Goal: Task Accomplishment & Management: Manage account settings

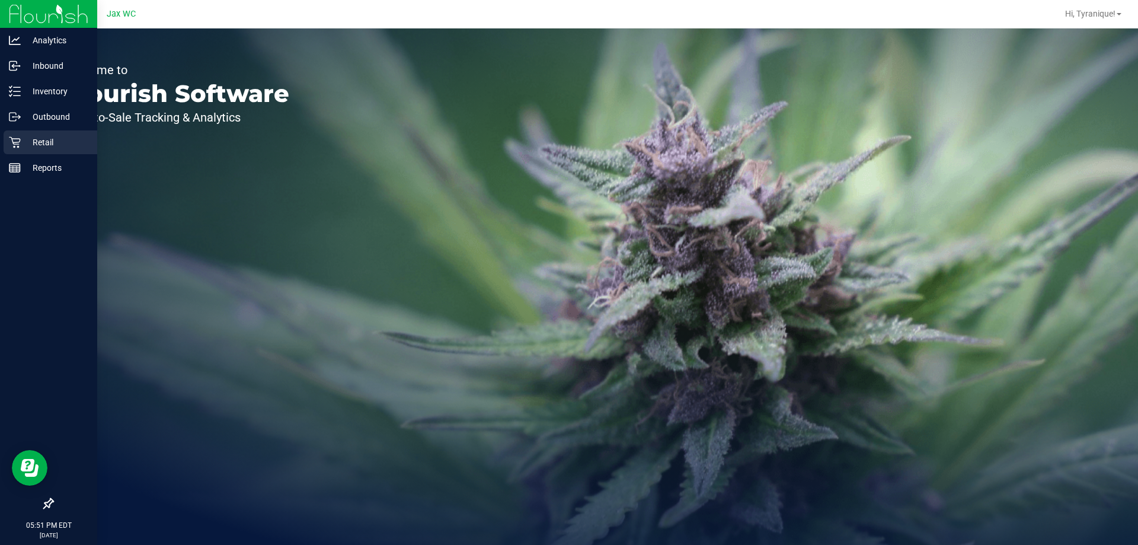
click at [44, 143] on p "Retail" at bounding box center [56, 142] width 71 height 14
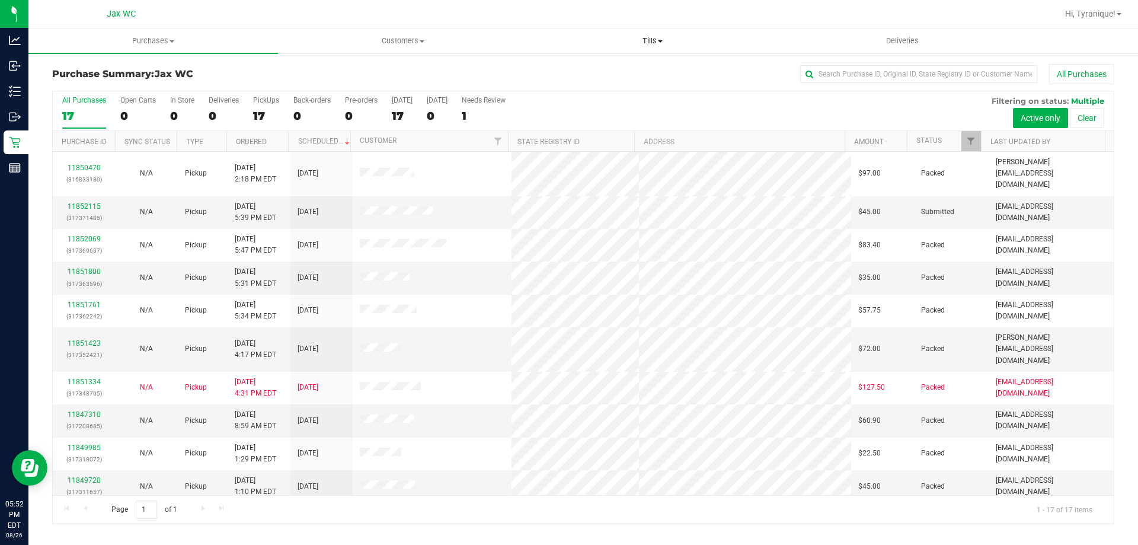
click at [645, 43] on span "Tills" at bounding box center [652, 41] width 248 height 11
click at [604, 65] on li "Manage tills" at bounding box center [653, 72] width 250 height 14
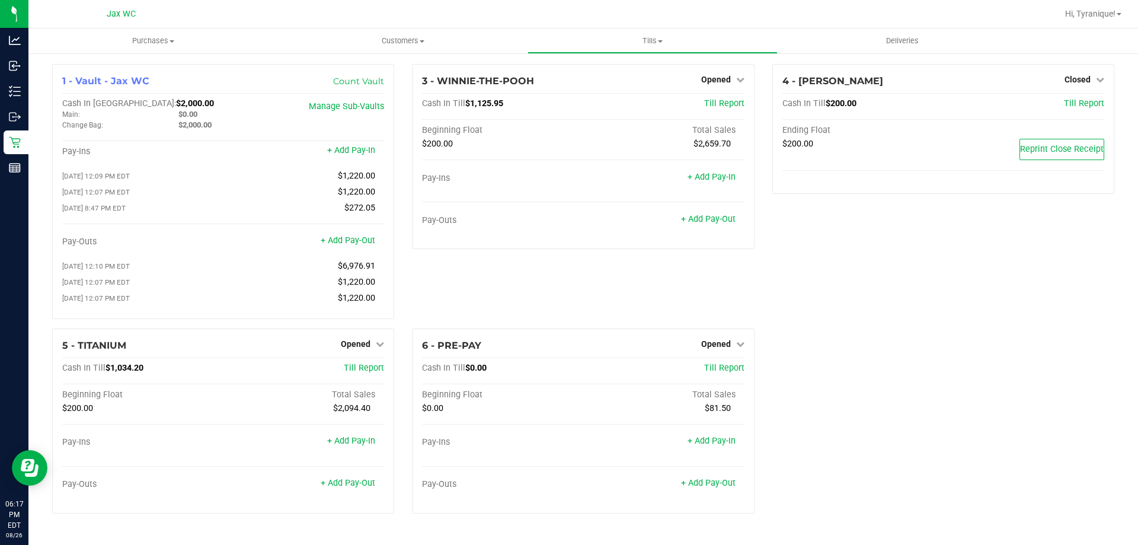
click at [805, 241] on div "4 - YOUSSOU-NDOUR Closed Open Till Cash In Till $200.00 Till Report Ending Floa…" at bounding box center [943, 196] width 360 height 264
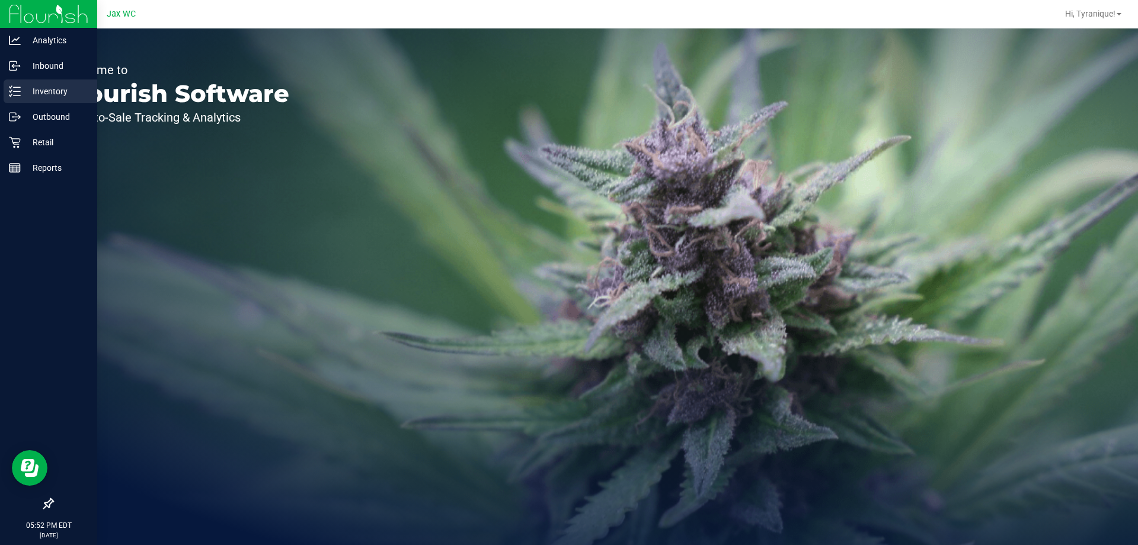
click at [28, 91] on p "Inventory" at bounding box center [56, 91] width 71 height 14
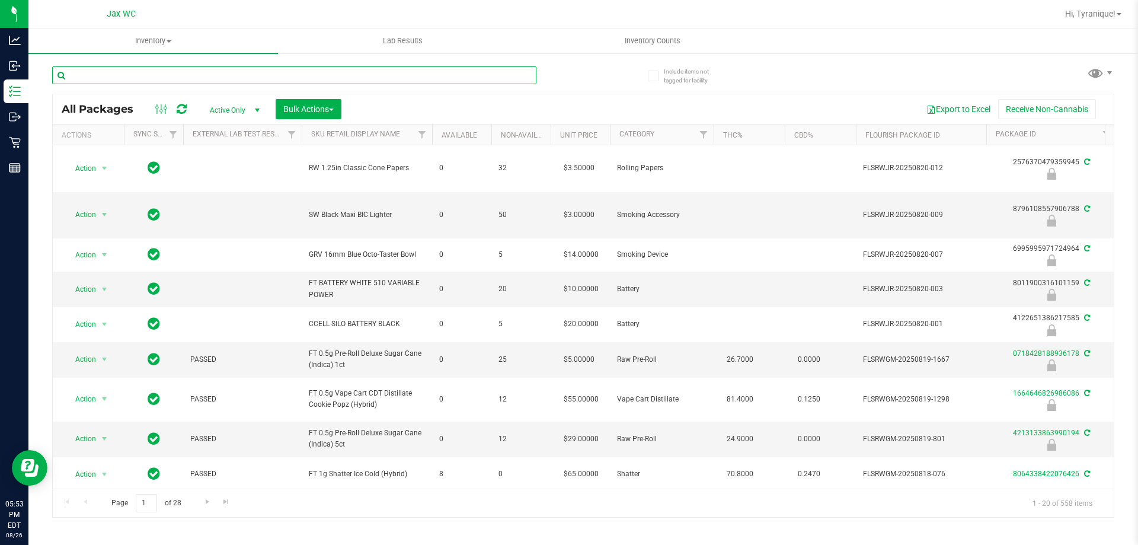
click at [190, 80] on input "text" at bounding box center [294, 75] width 484 height 18
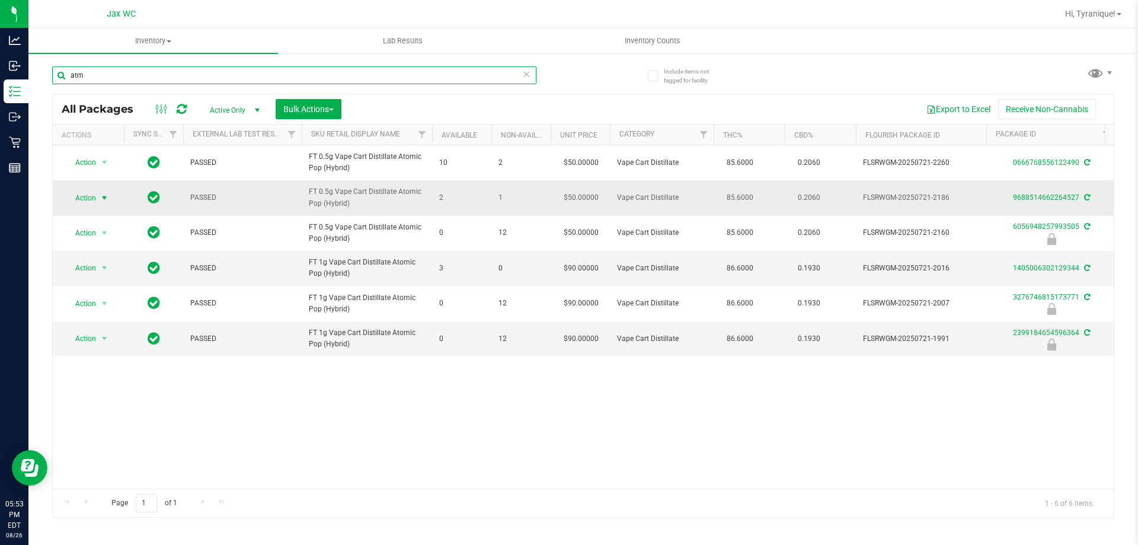
type input "atm"
click at [95, 194] on span "Action" at bounding box center [81, 198] width 32 height 17
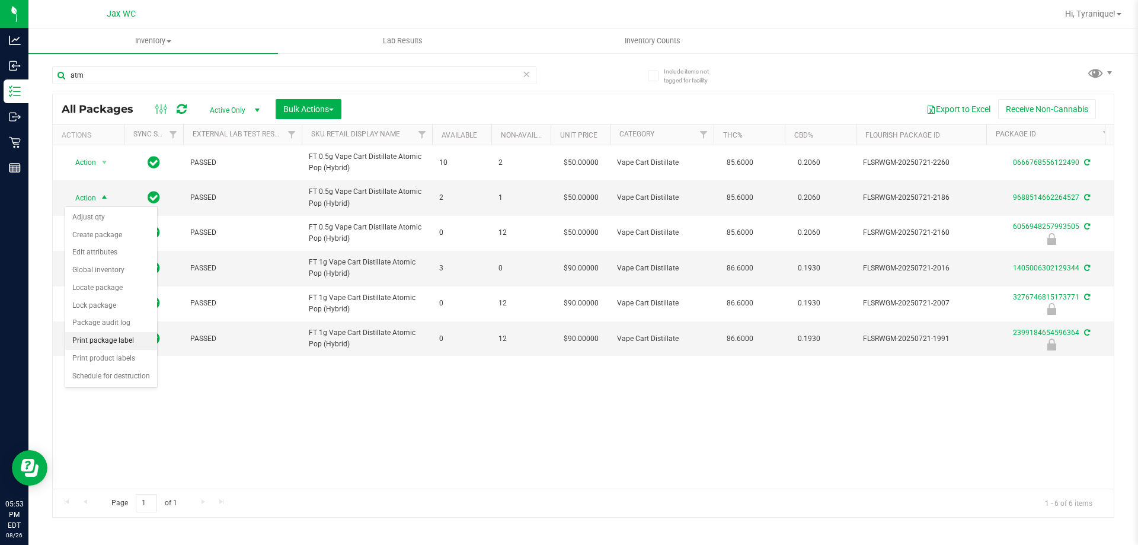
click at [115, 337] on li "Print package label" at bounding box center [111, 341] width 92 height 18
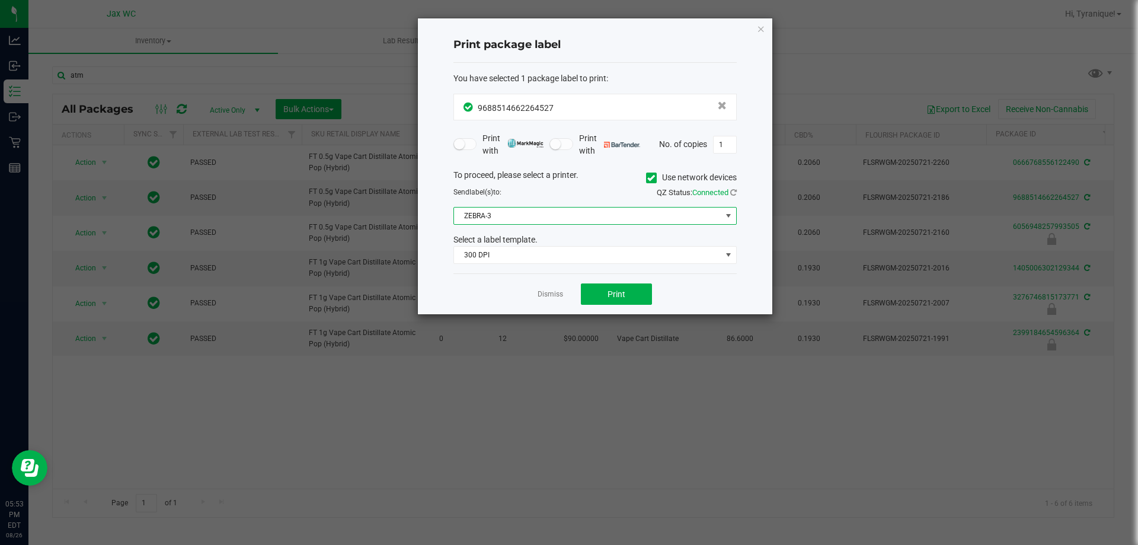
click at [535, 214] on span "ZEBRA-3" at bounding box center [587, 215] width 267 height 17
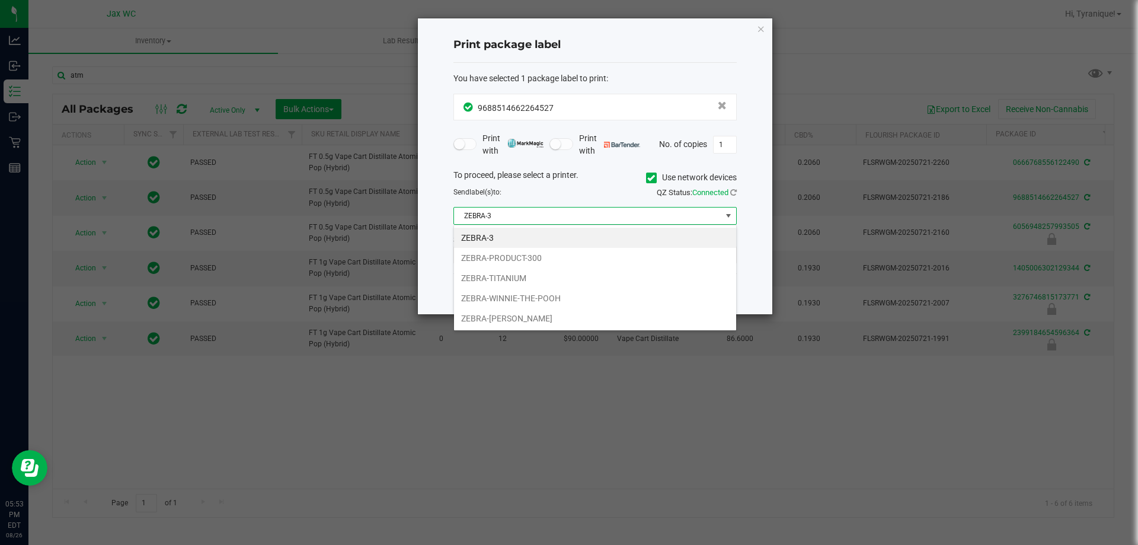
scroll to position [18, 283]
click at [528, 272] on li "ZEBRA-TITANIUM" at bounding box center [595, 278] width 282 height 20
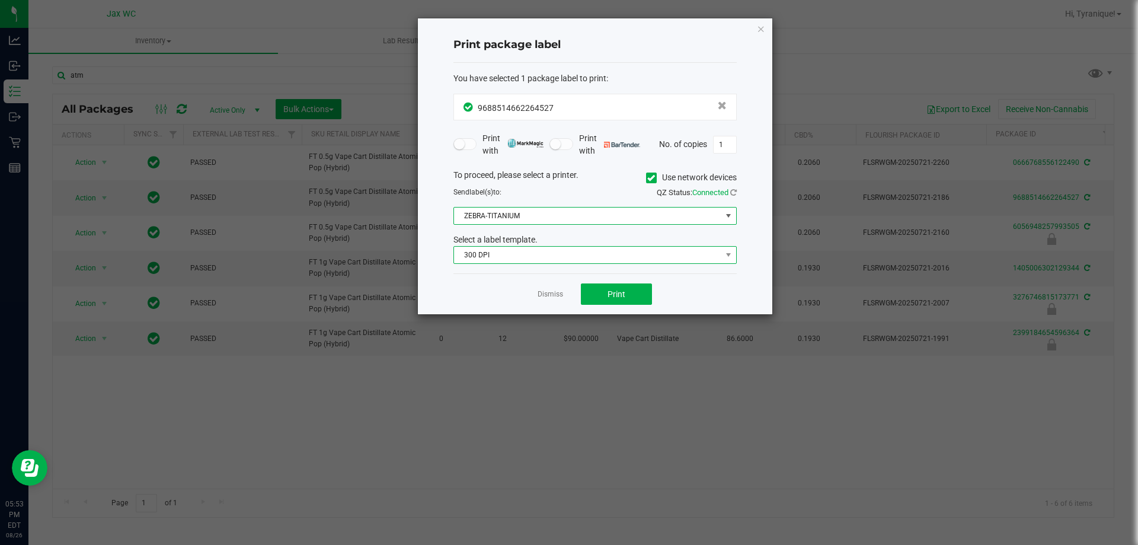
click at [522, 250] on span "300 DPI" at bounding box center [587, 255] width 267 height 17
click at [530, 207] on span "ZEBRA-TITANIUM" at bounding box center [587, 215] width 267 height 17
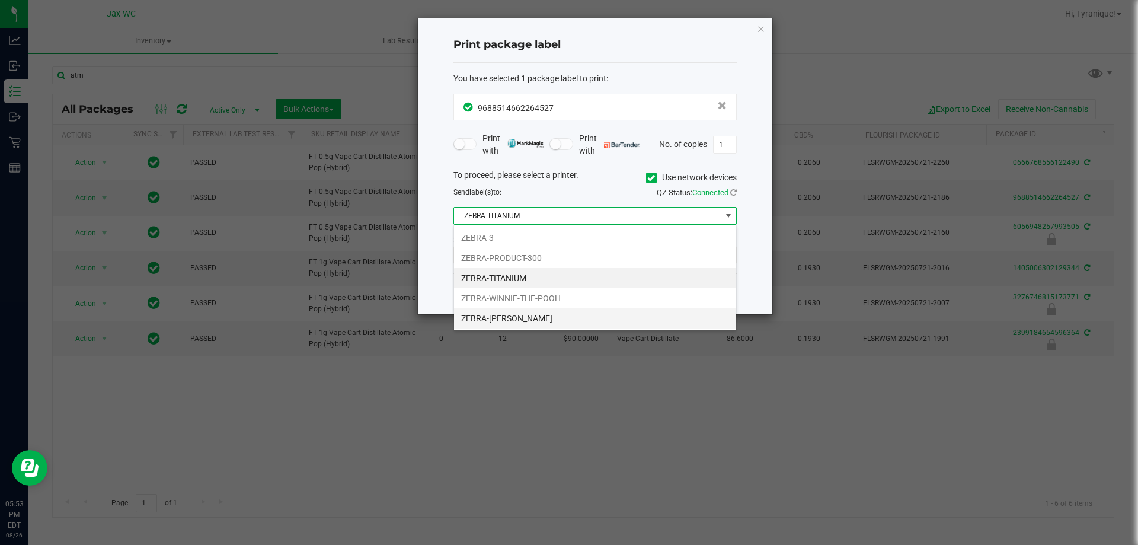
click at [530, 316] on li "ZEBRA-YOHANNA-LOGAN" at bounding box center [595, 318] width 282 height 20
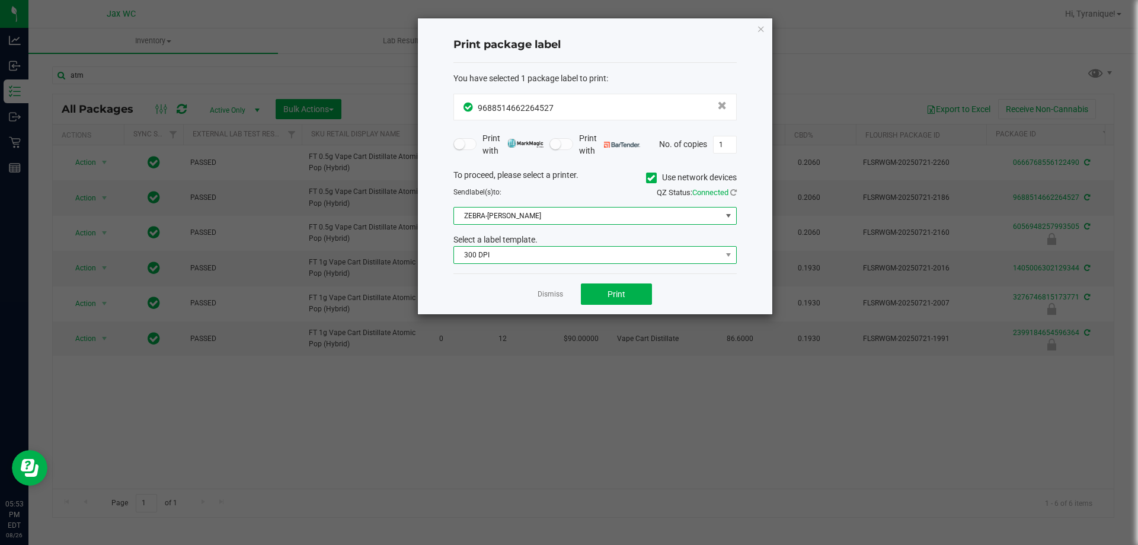
click at [534, 260] on span "300 DPI" at bounding box center [587, 255] width 267 height 17
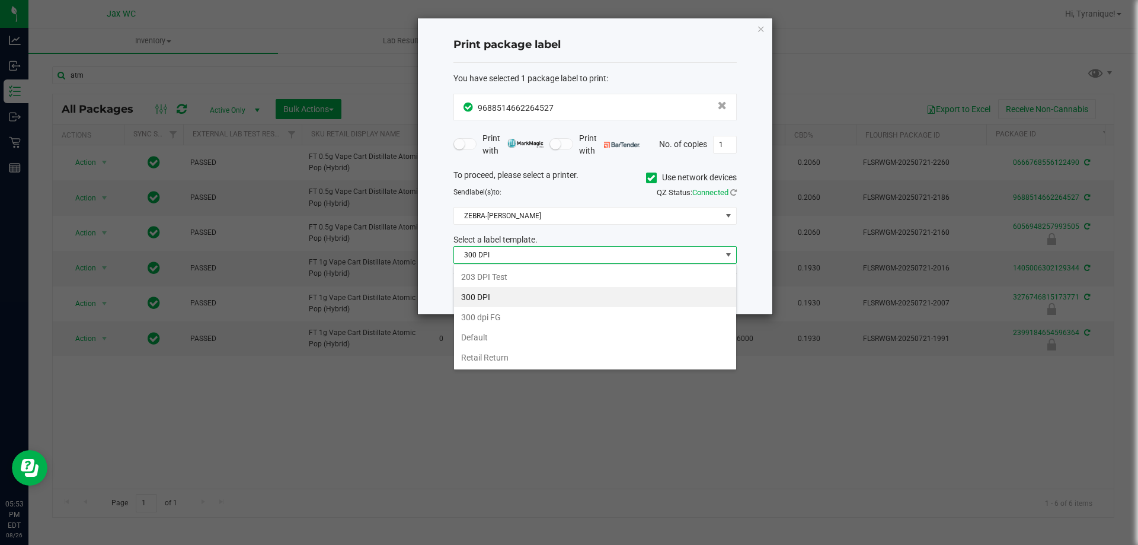
click at [510, 277] on li "203 DPI Test" at bounding box center [595, 277] width 282 height 20
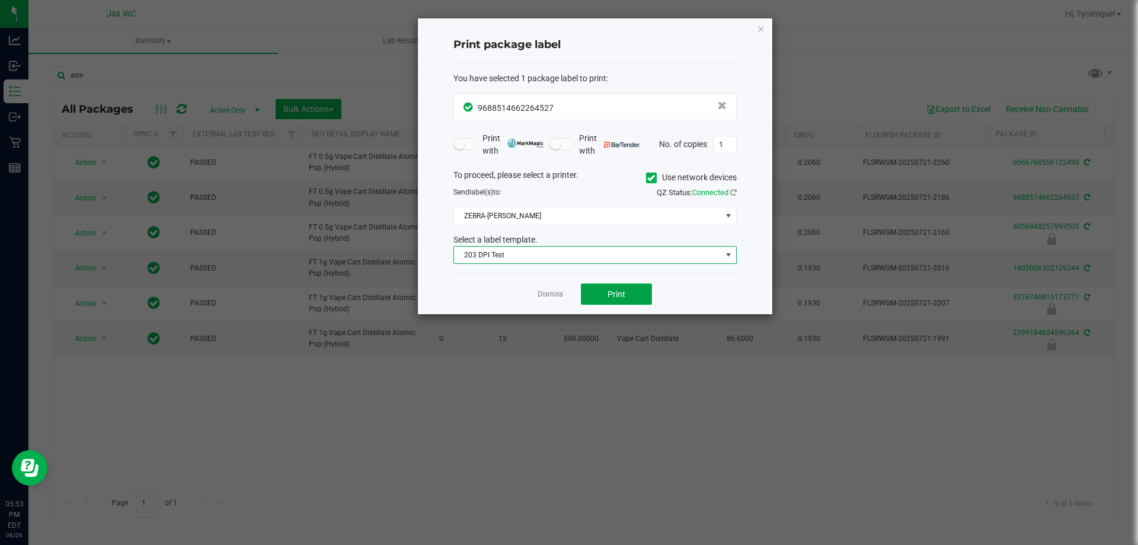
click at [603, 290] on button "Print" at bounding box center [616, 293] width 71 height 21
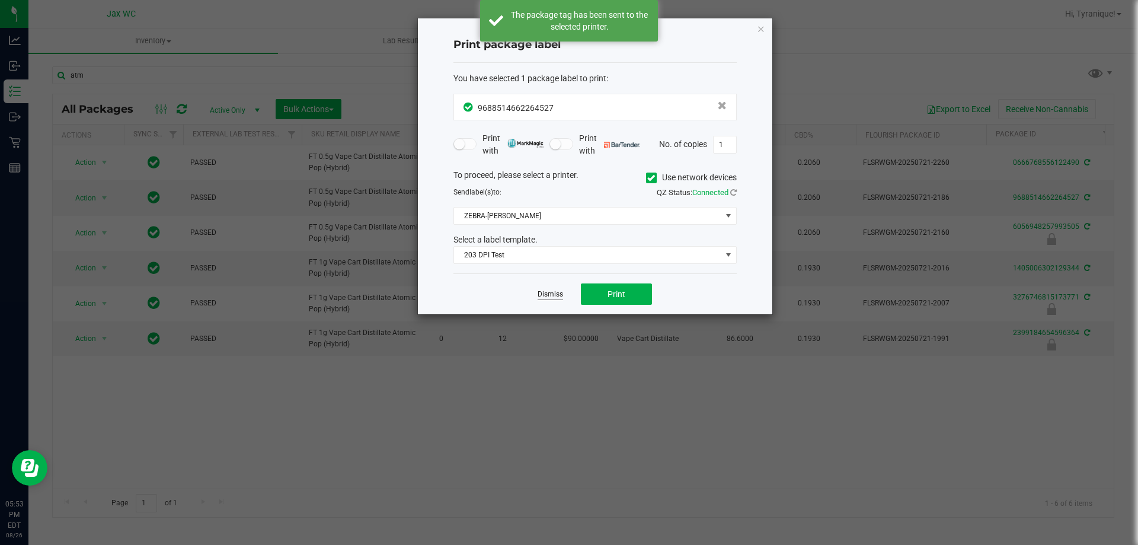
click at [559, 296] on link "Dismiss" at bounding box center [550, 294] width 25 height 10
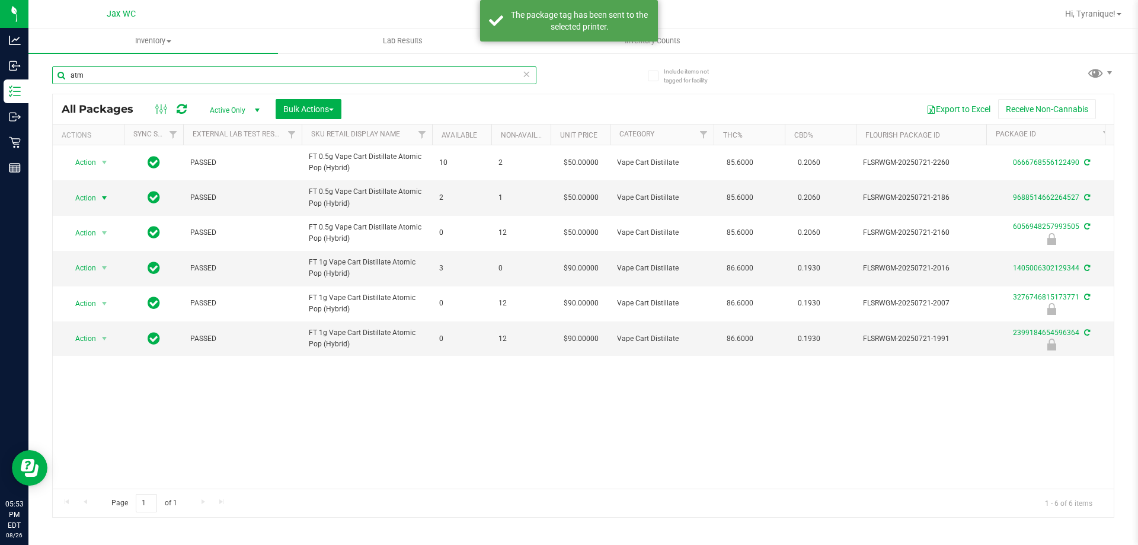
click at [520, 76] on input "atm" at bounding box center [294, 75] width 484 height 18
click at [525, 76] on icon at bounding box center [526, 73] width 8 height 14
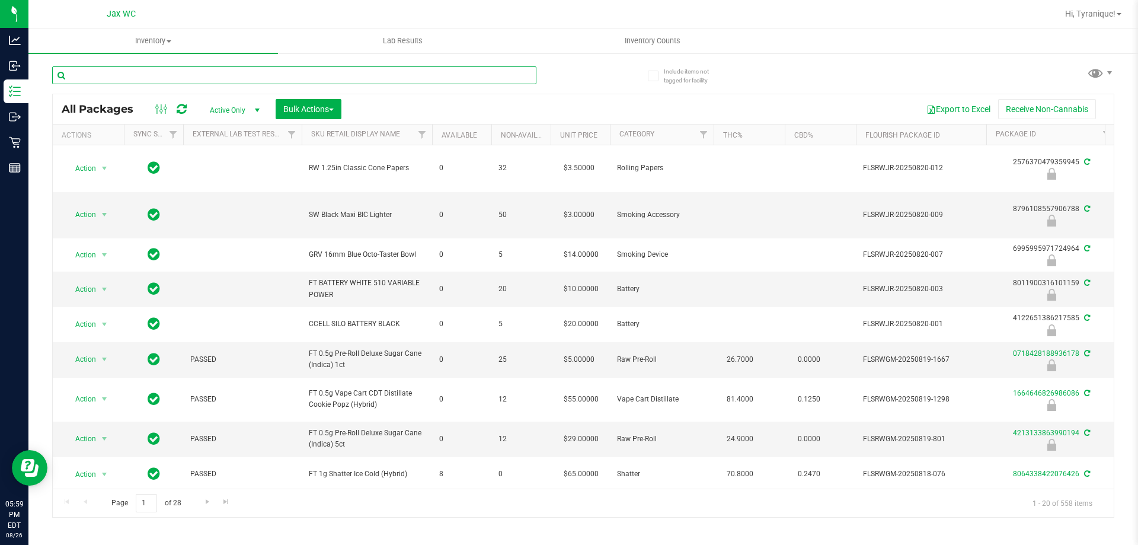
drag, startPoint x: 215, startPoint y: 66, endPoint x: 213, endPoint y: 73, distance: 7.2
click at [213, 73] on input "text" at bounding box center [294, 75] width 484 height 18
paste input "W-AUG25GRZ01-0809"
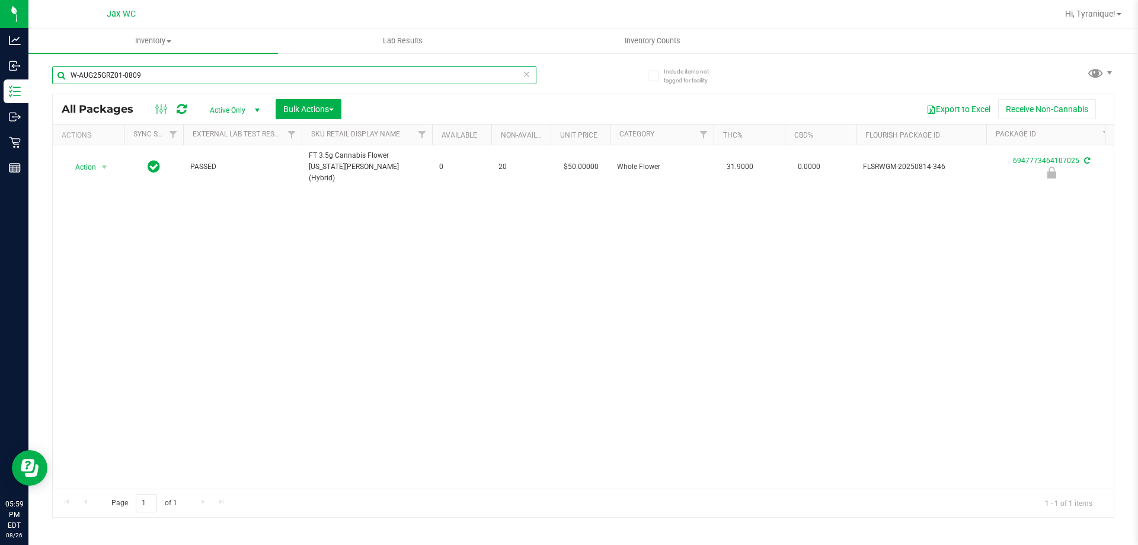
type input "W-AUG25GRZ01-0809"
click at [319, 78] on input "W-AUG25GRZ01-0809" at bounding box center [294, 75] width 484 height 18
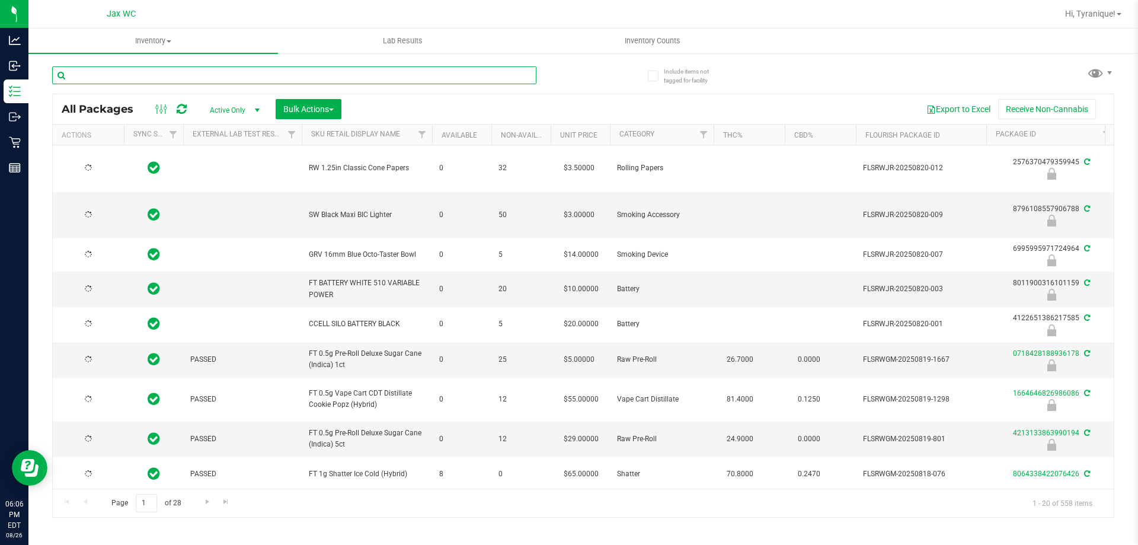
type input "2026-02-15"
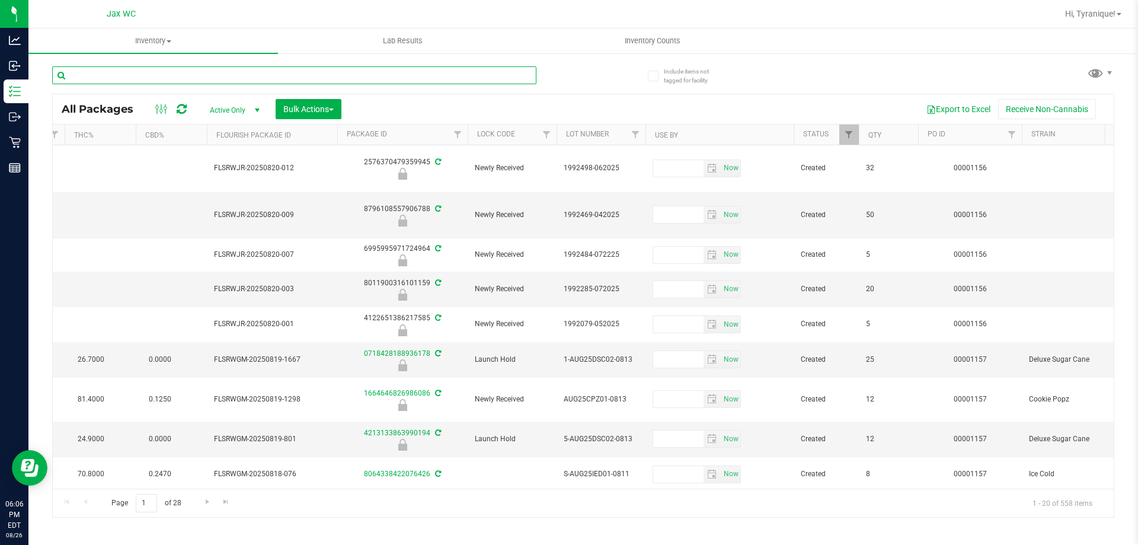
scroll to position [0, 708]
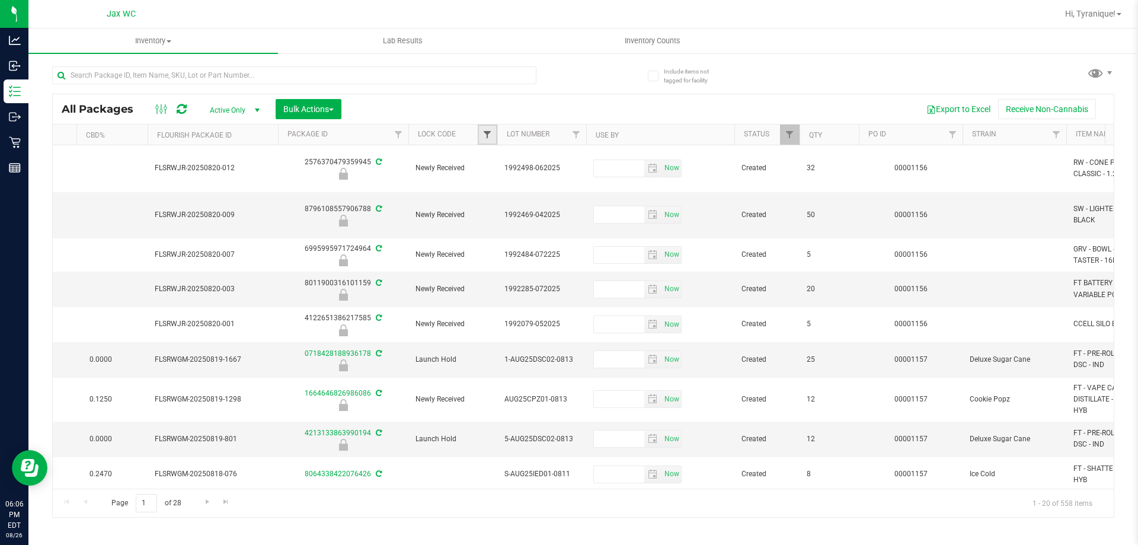
click at [490, 132] on span "Filter" at bounding box center [486, 134] width 9 height 9
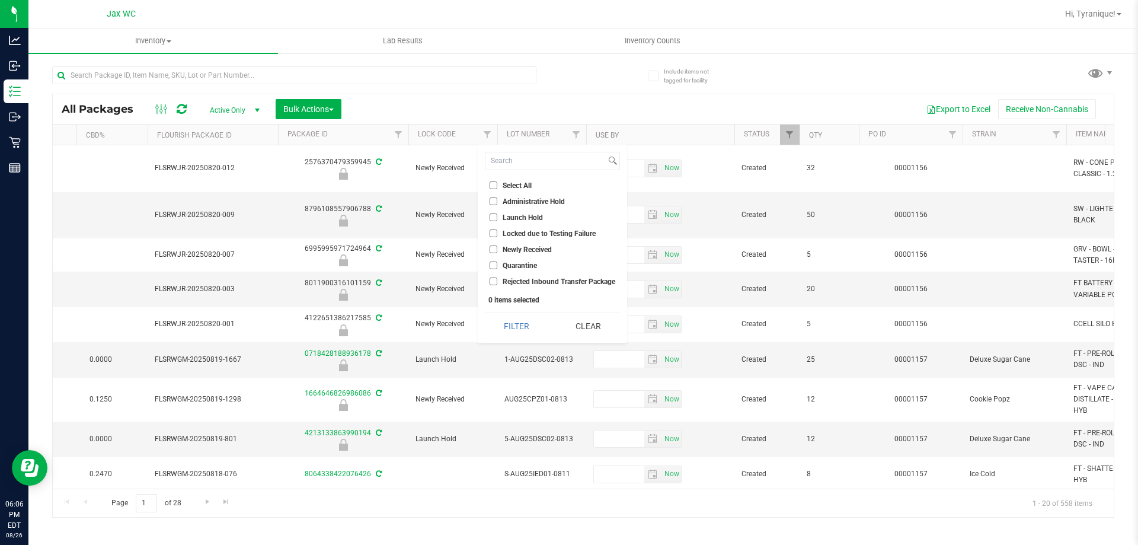
click at [519, 218] on span "Launch Hold" at bounding box center [523, 217] width 40 height 7
click at [497, 218] on input "Launch Hold" at bounding box center [494, 217] width 8 height 8
checkbox input "true"
click at [527, 261] on li "Quarantine" at bounding box center [552, 265] width 135 height 12
click at [528, 265] on span "Quarantine" at bounding box center [520, 265] width 34 height 7
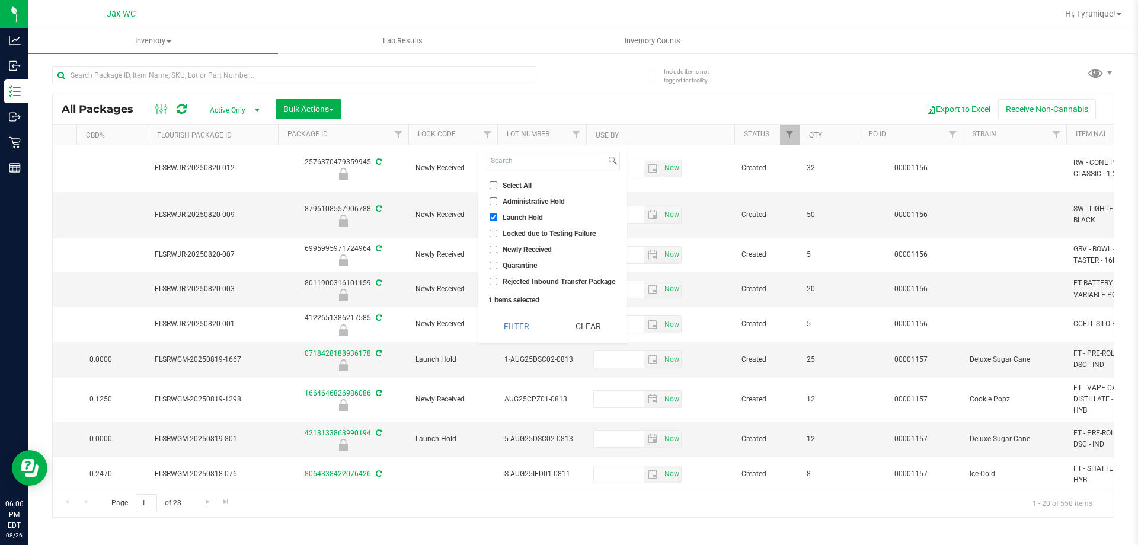
click at [497, 265] on input "Quarantine" at bounding box center [494, 265] width 8 height 8
checkbox input "true"
click at [533, 337] on button "Filter" at bounding box center [516, 326] width 63 height 26
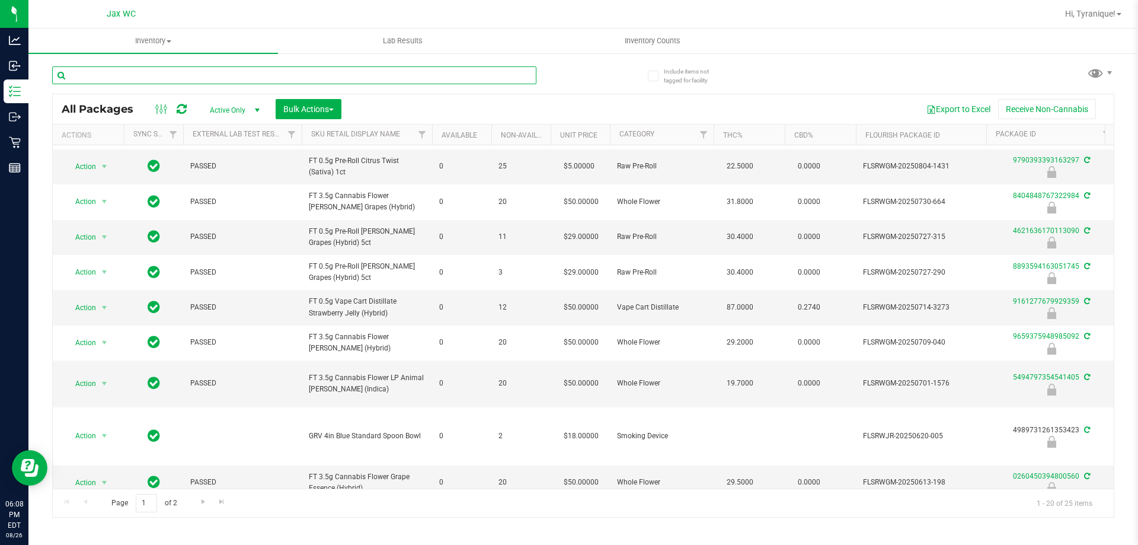
paste input "W-JUN25GPE02-0609"
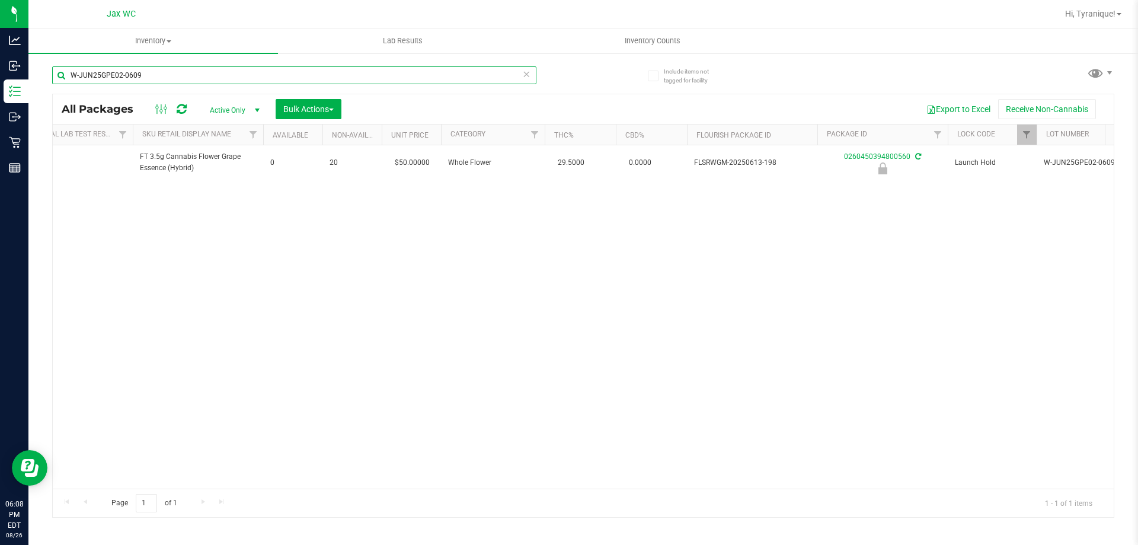
scroll to position [0, 171]
type input "W-JUN25GPE02-0609"
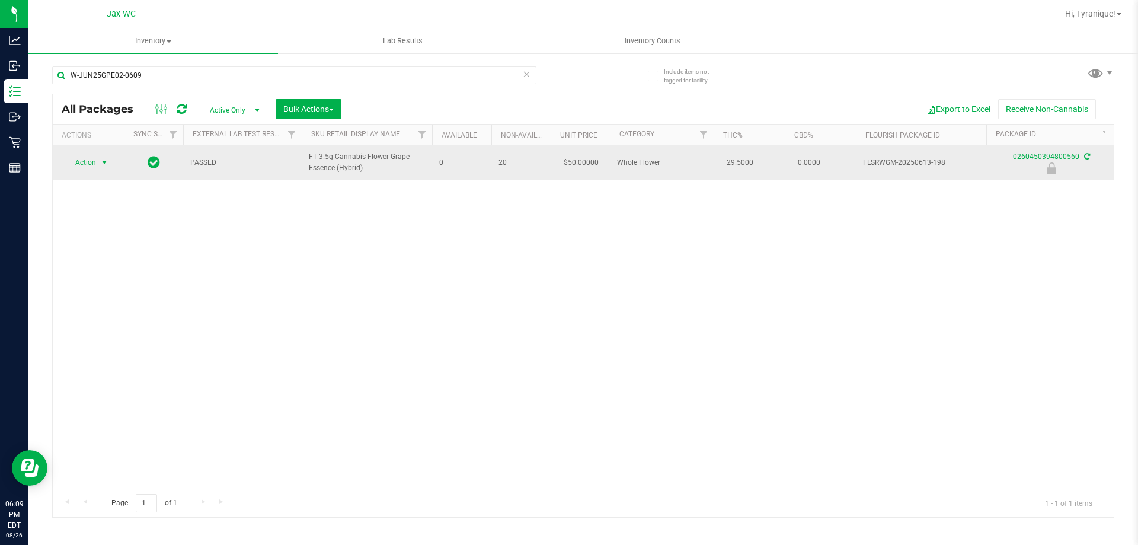
click at [82, 155] on span "Action" at bounding box center [81, 162] width 32 height 17
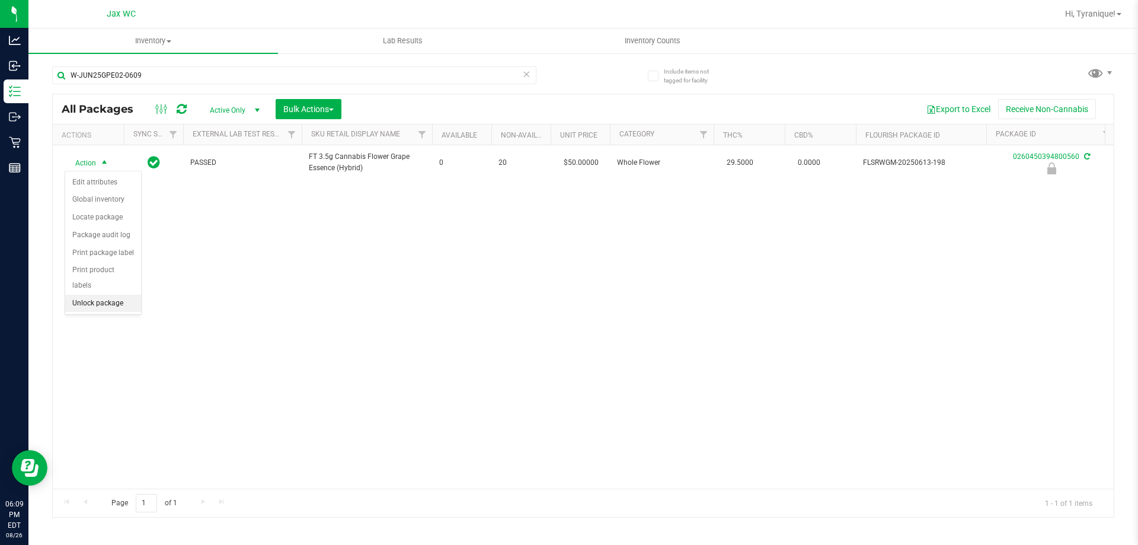
click at [118, 295] on li "Unlock package" at bounding box center [103, 304] width 76 height 18
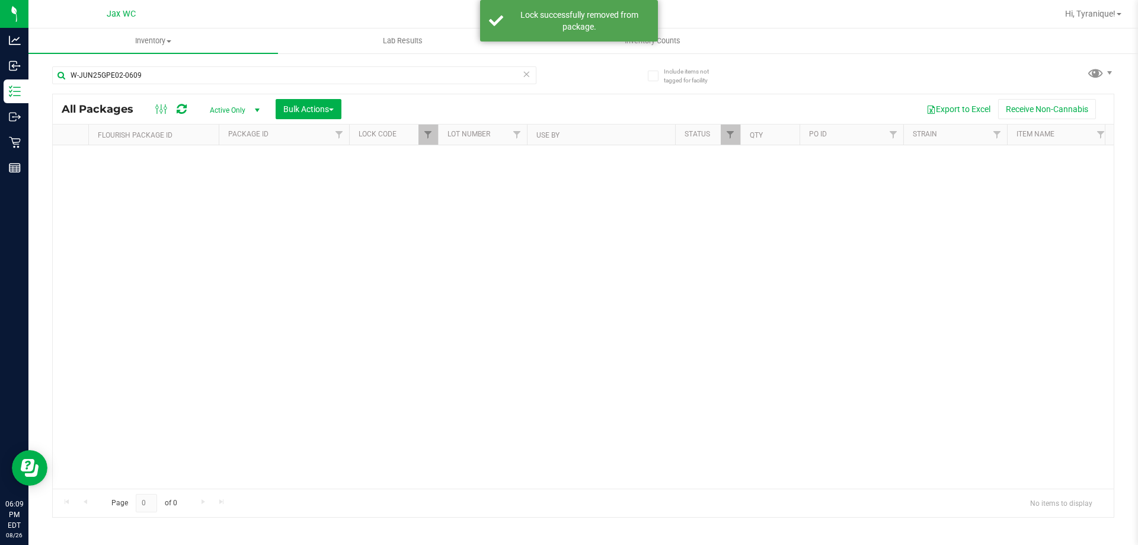
scroll to position [0, 988]
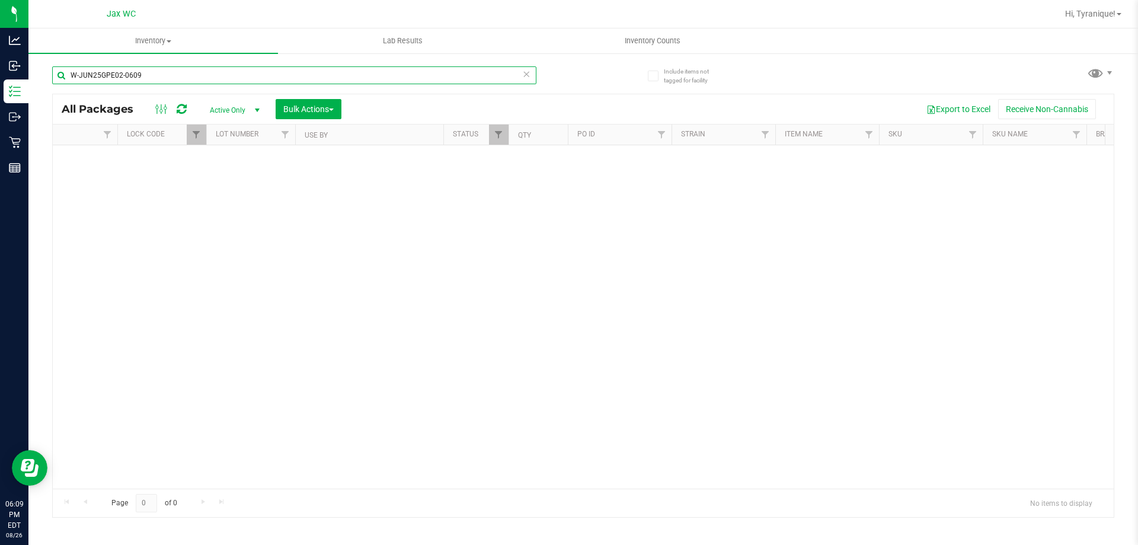
click at [249, 84] on input "W-JUN25GPE02-0609" at bounding box center [294, 75] width 484 height 18
click at [525, 77] on icon at bounding box center [526, 73] width 8 height 14
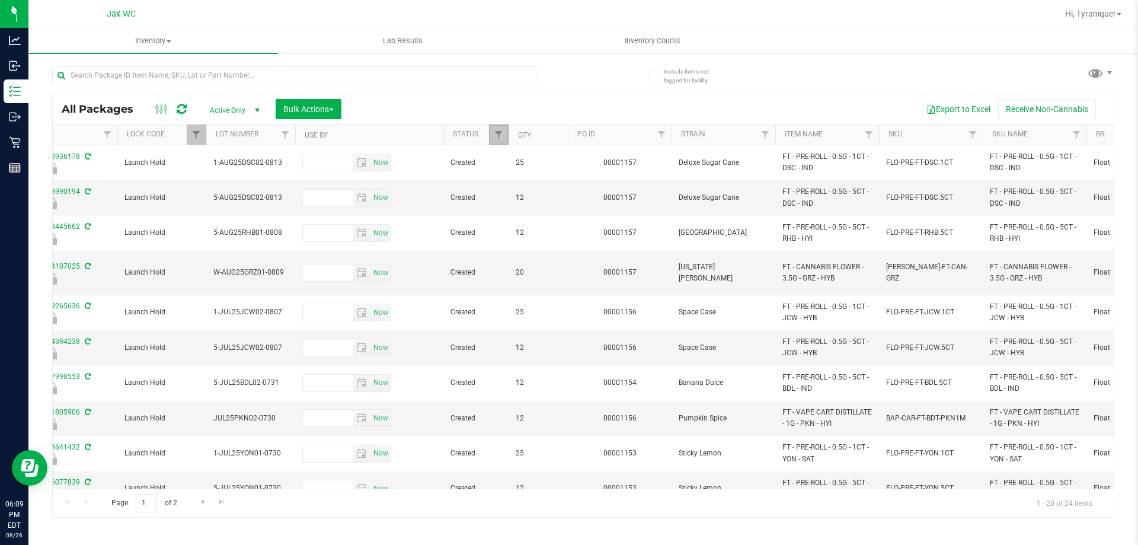
click at [493, 133] on link "Filter" at bounding box center [499, 134] width 20 height 20
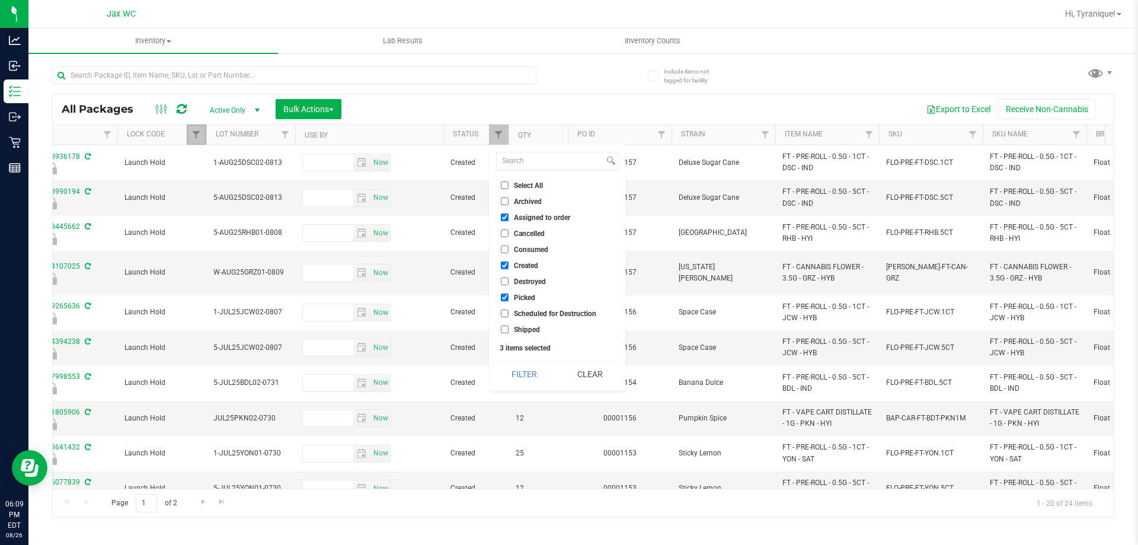
click at [189, 134] on link "Filter" at bounding box center [197, 134] width 20 height 20
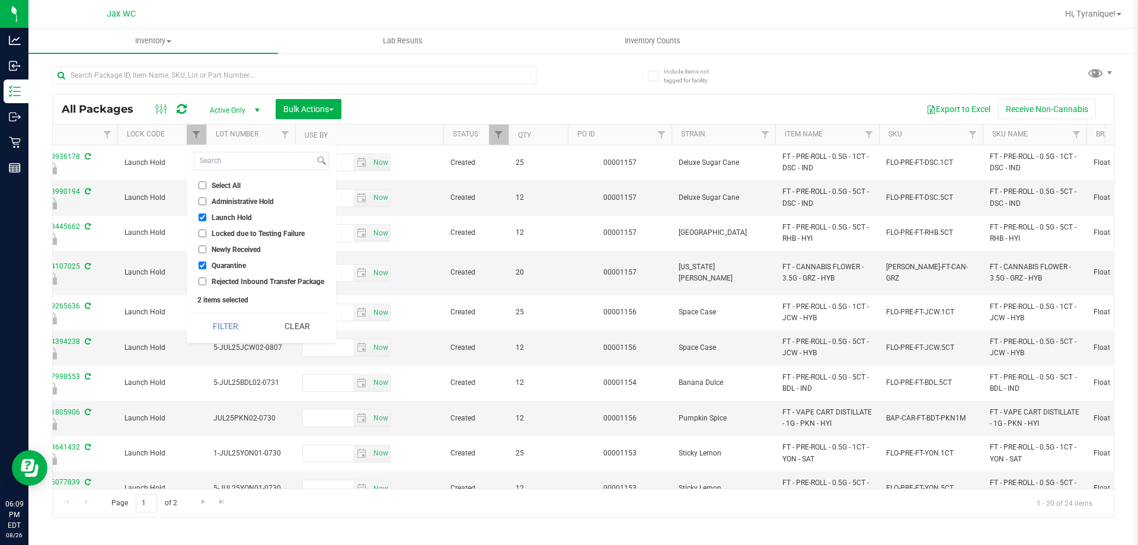
click at [215, 212] on li "Launch Hold" at bounding box center [261, 217] width 135 height 12
click at [220, 264] on span "Quarantine" at bounding box center [229, 265] width 34 height 7
click at [206, 264] on input "Quarantine" at bounding box center [203, 265] width 8 height 8
checkbox input "false"
click at [204, 218] on input "Launch Hold" at bounding box center [203, 217] width 8 height 8
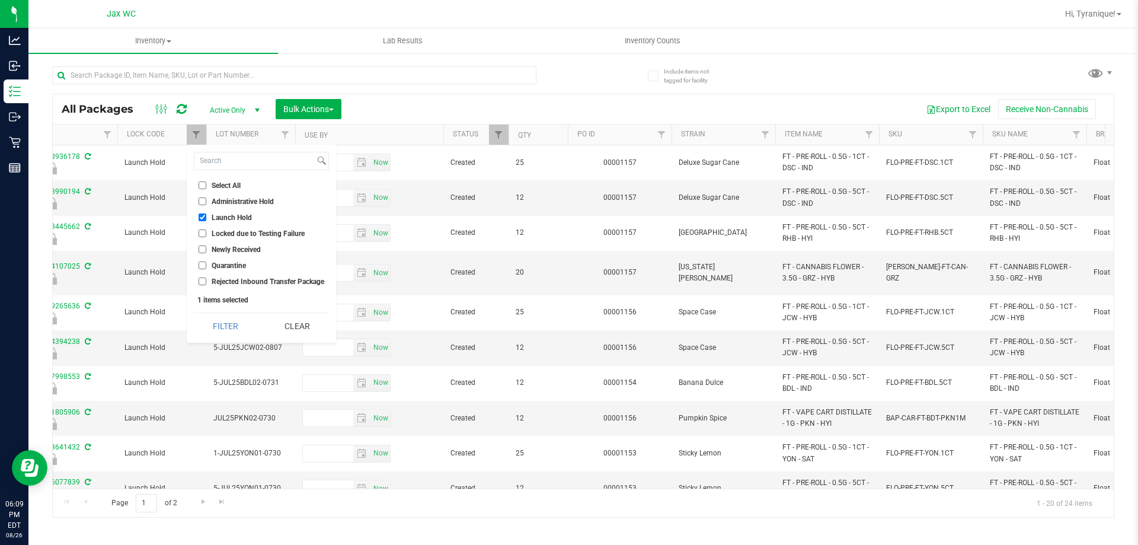
checkbox input "false"
click at [237, 319] on button "Filter" at bounding box center [225, 326] width 63 height 26
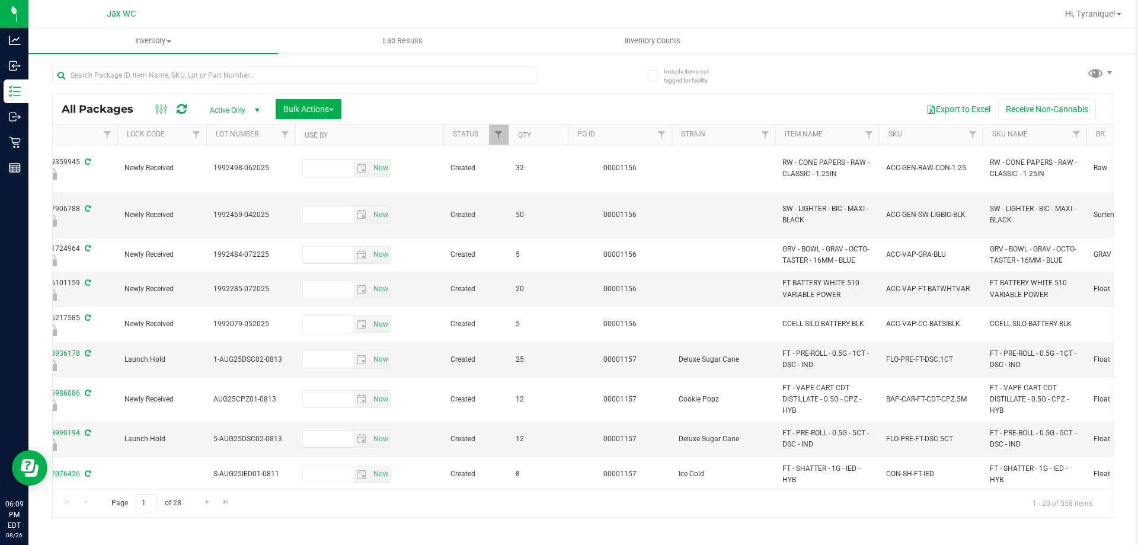
type input "2026-02-15"
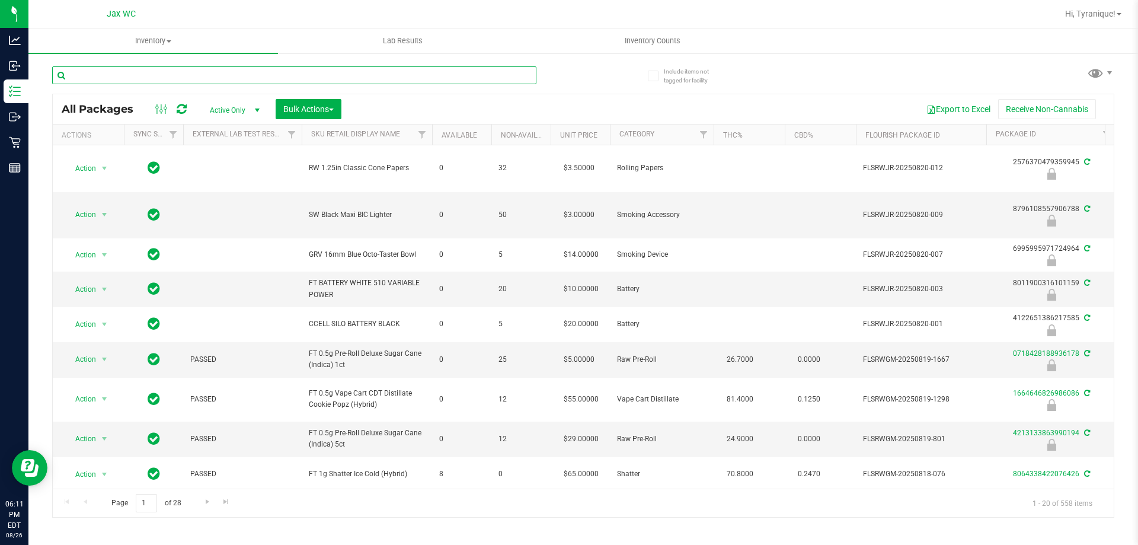
click at [343, 81] on input "text" at bounding box center [294, 75] width 484 height 18
type input "0260450394800560"
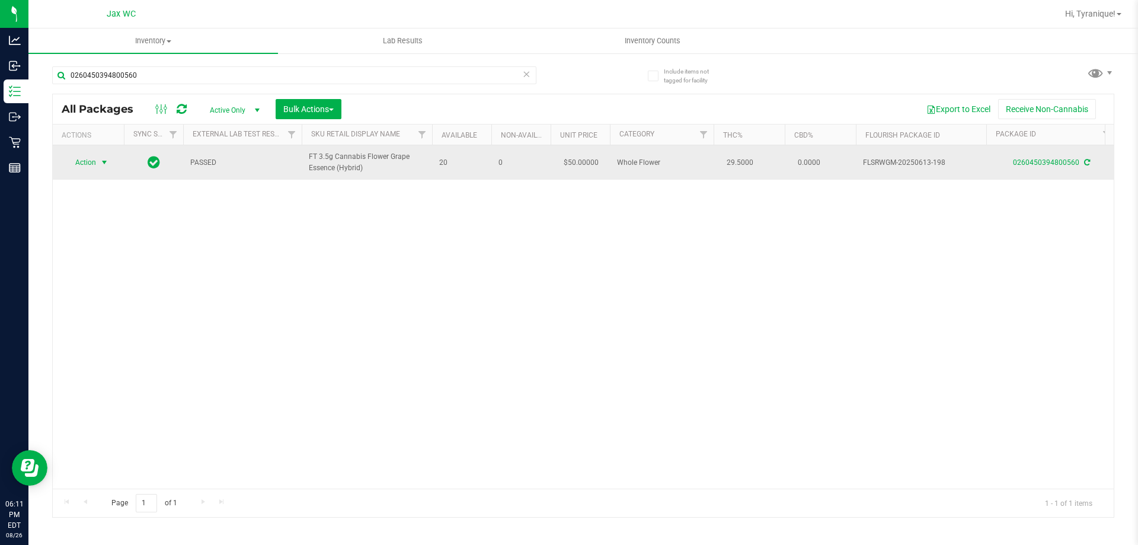
click at [100, 161] on span "select" at bounding box center [104, 162] width 9 height 9
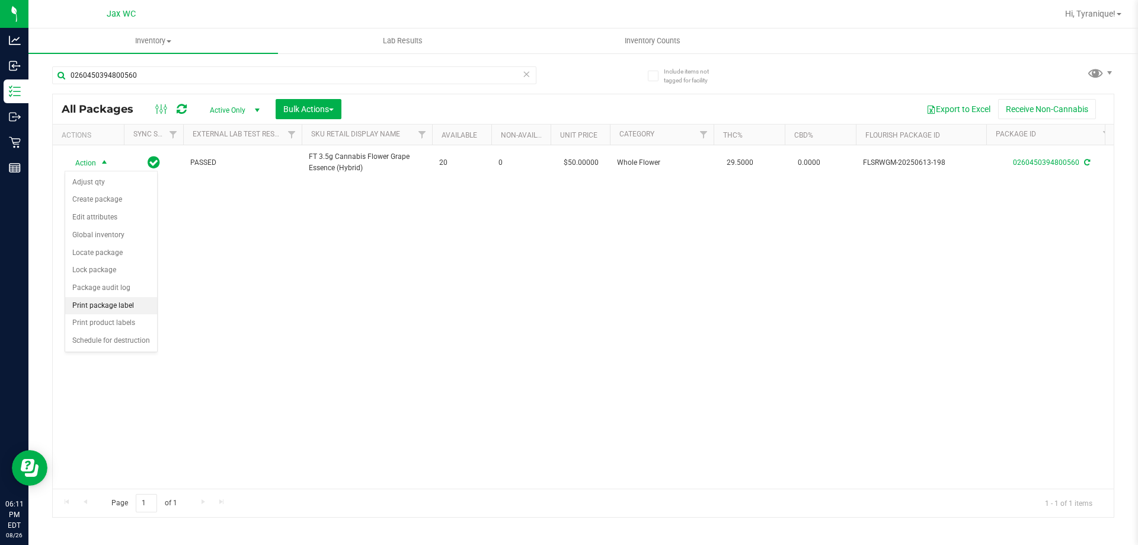
click at [122, 304] on li "Print package label" at bounding box center [111, 306] width 92 height 18
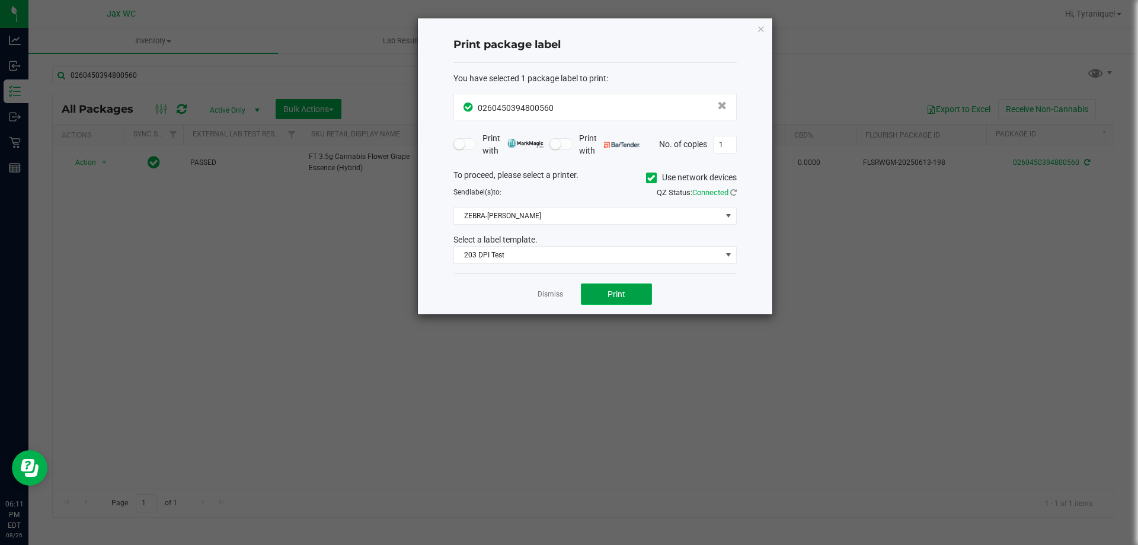
click at [603, 303] on button "Print" at bounding box center [616, 293] width 71 height 21
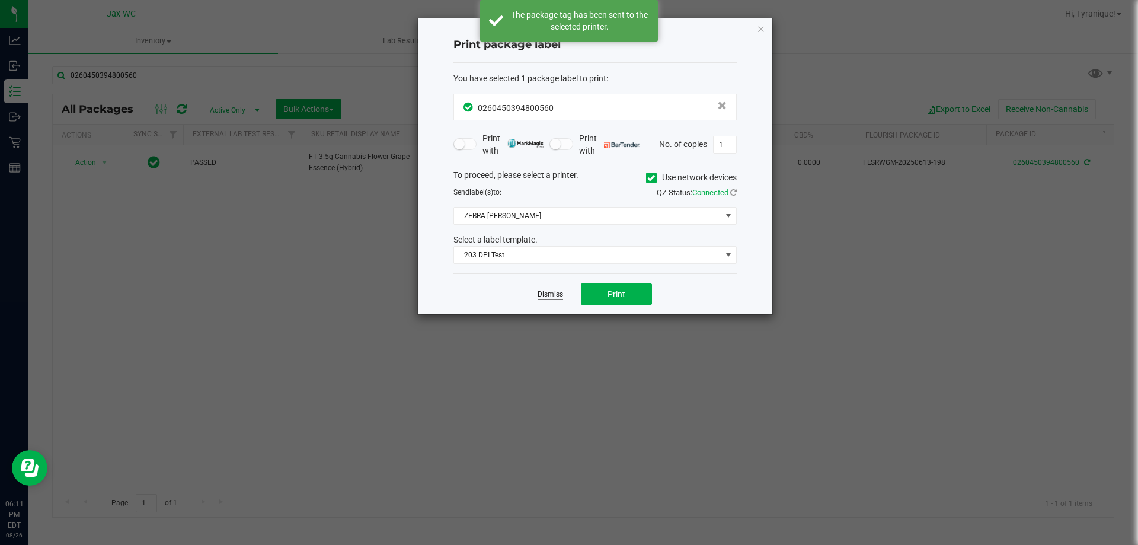
click at [556, 293] on link "Dismiss" at bounding box center [550, 294] width 25 height 10
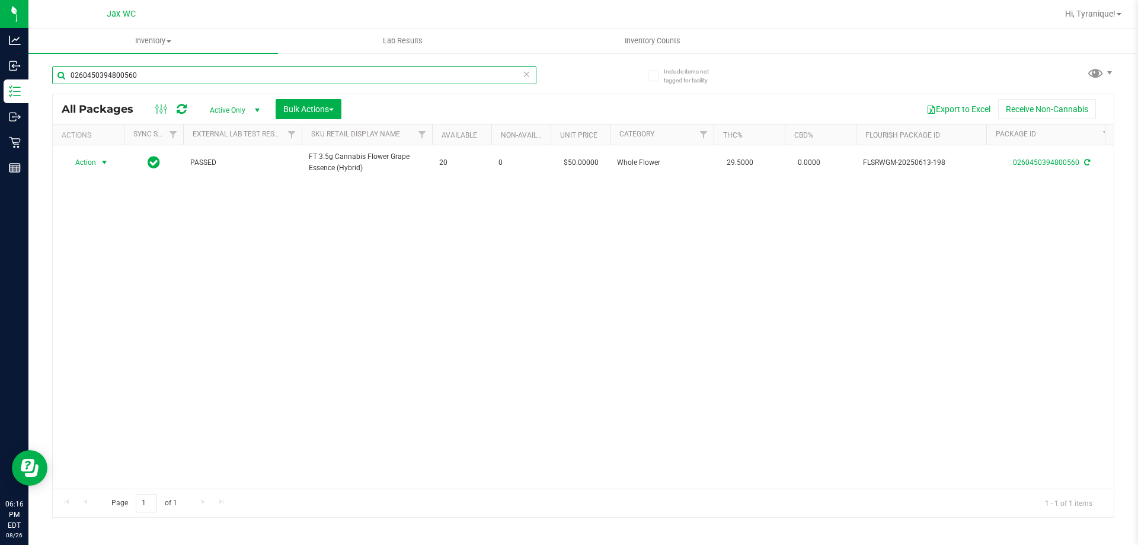
click at [530, 75] on input "0260450394800560" at bounding box center [294, 75] width 484 height 18
click at [528, 72] on icon at bounding box center [526, 73] width 8 height 14
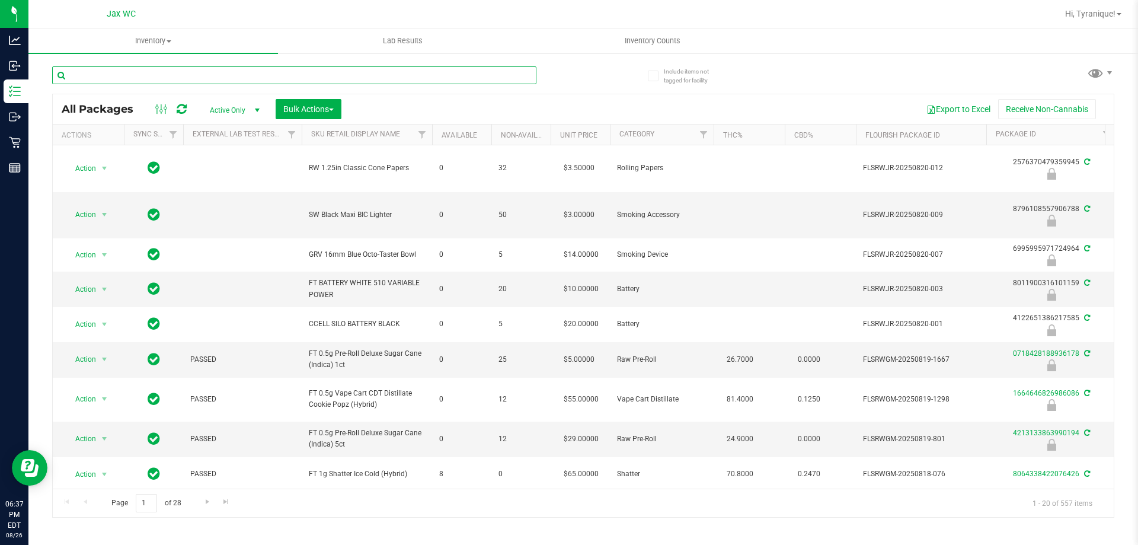
click at [255, 82] on input "text" at bounding box center [294, 75] width 484 height 18
paste input "W-JUN25FFP01-0701"
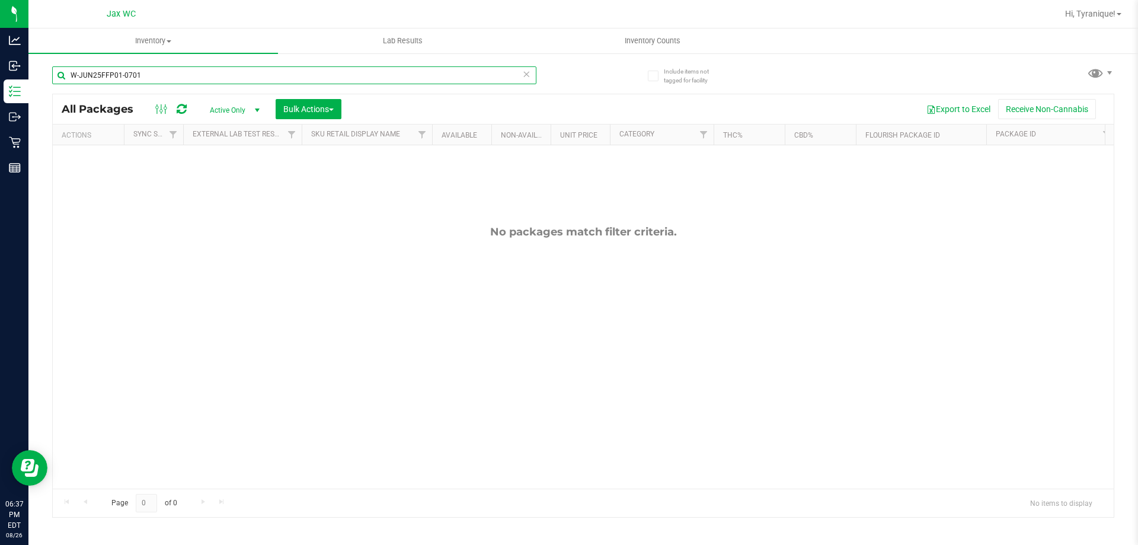
type input "W-JUN25FFP01-0701"
click at [530, 78] on icon at bounding box center [526, 73] width 8 height 14
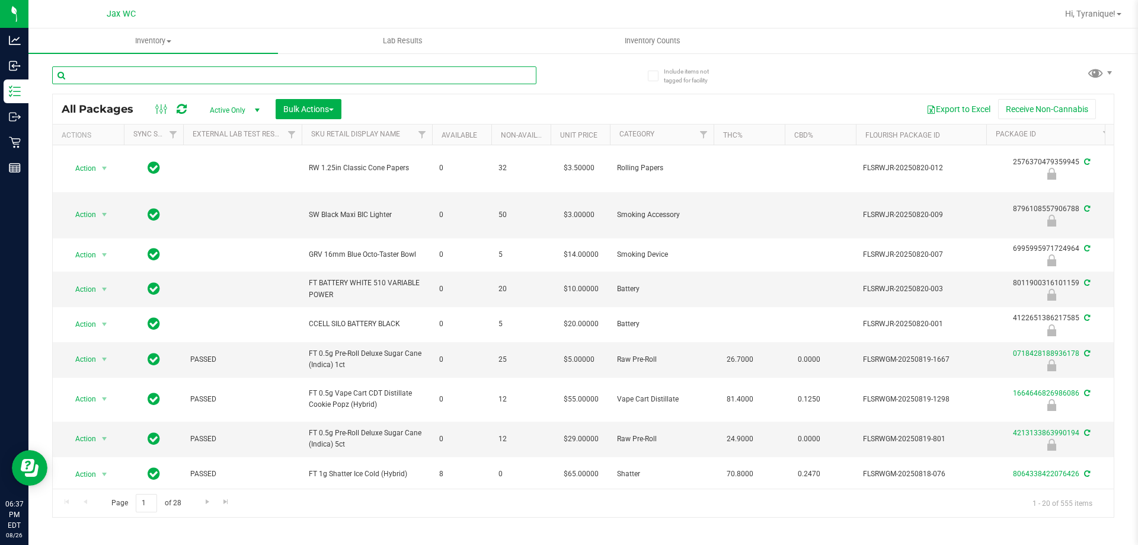
click at [302, 77] on input "text" at bounding box center [294, 75] width 484 height 18
paste input "W-JUL25FFP03-0807"
type input "W-JUL25FFP03-0807"
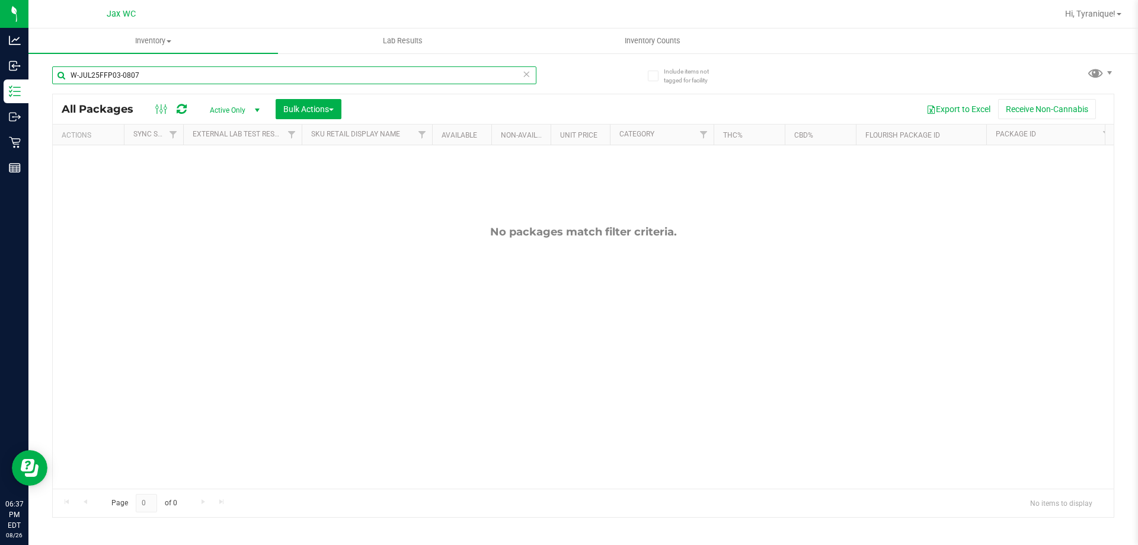
click at [320, 82] on input "W-JUL25FFP03-0807" at bounding box center [294, 75] width 484 height 18
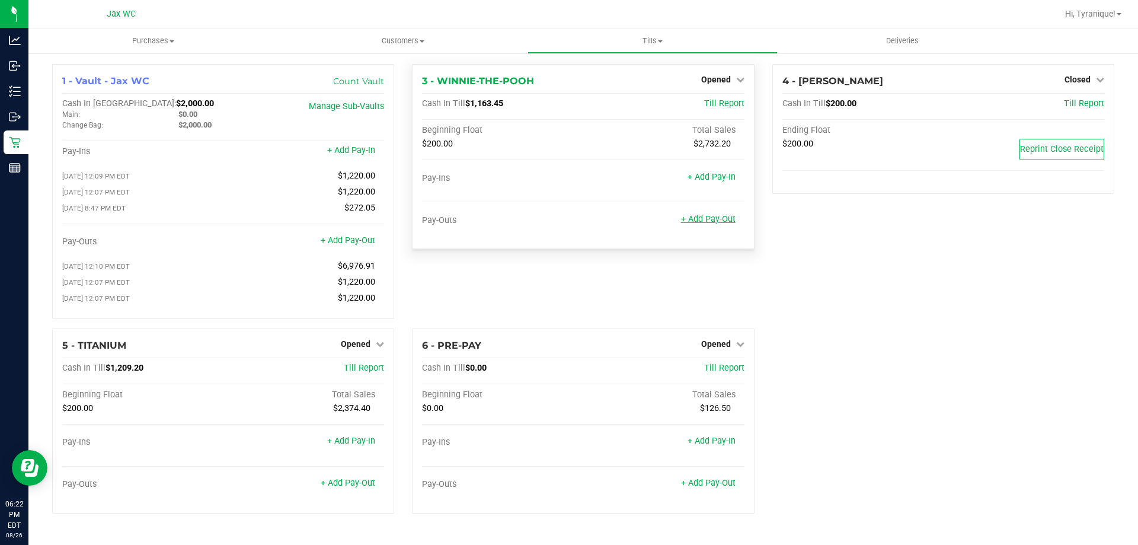
click at [712, 215] on link "+ Add Pay-Out" at bounding box center [708, 219] width 55 height 10
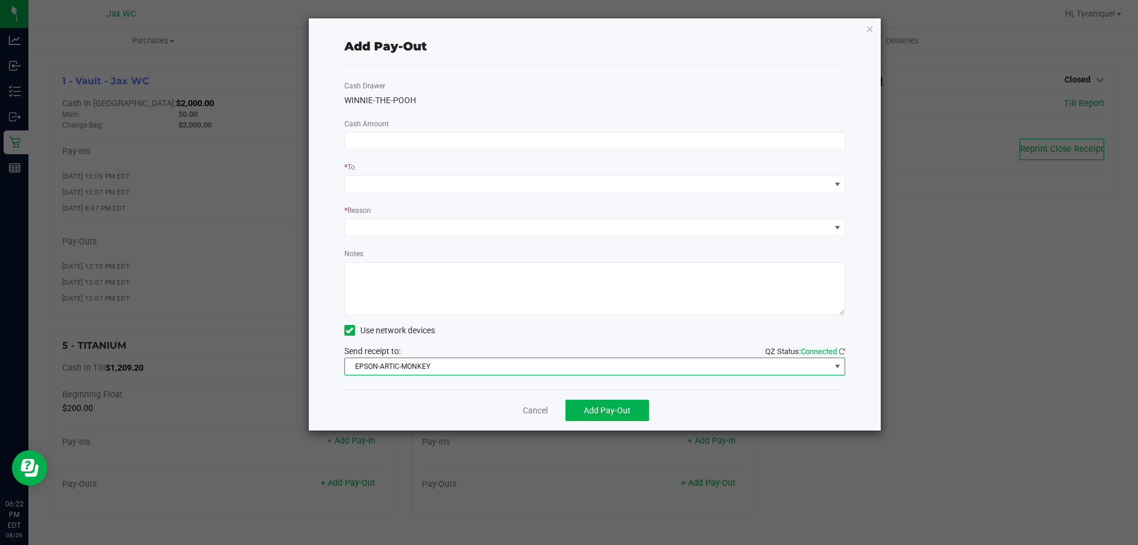
click at [464, 373] on span "EPSON-ARTIC-MONKEY" at bounding box center [587, 366] width 485 height 17
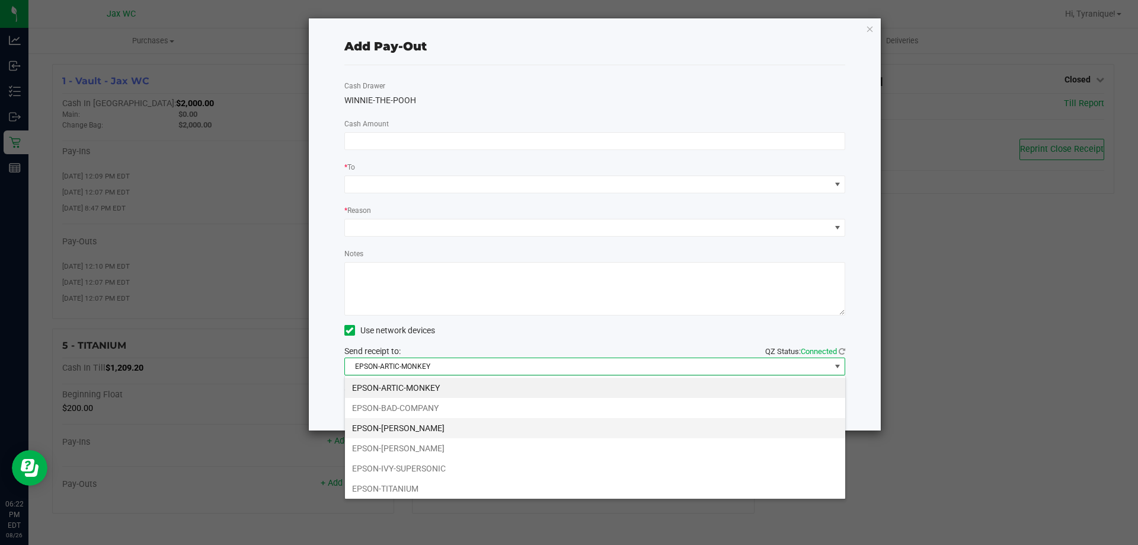
scroll to position [18, 501]
drag, startPoint x: 466, startPoint y: 461, endPoint x: 469, endPoint y: 449, distance: 12.1
click at [467, 461] on li "EPSON-IVY-SUPERSONIC" at bounding box center [595, 468] width 500 height 20
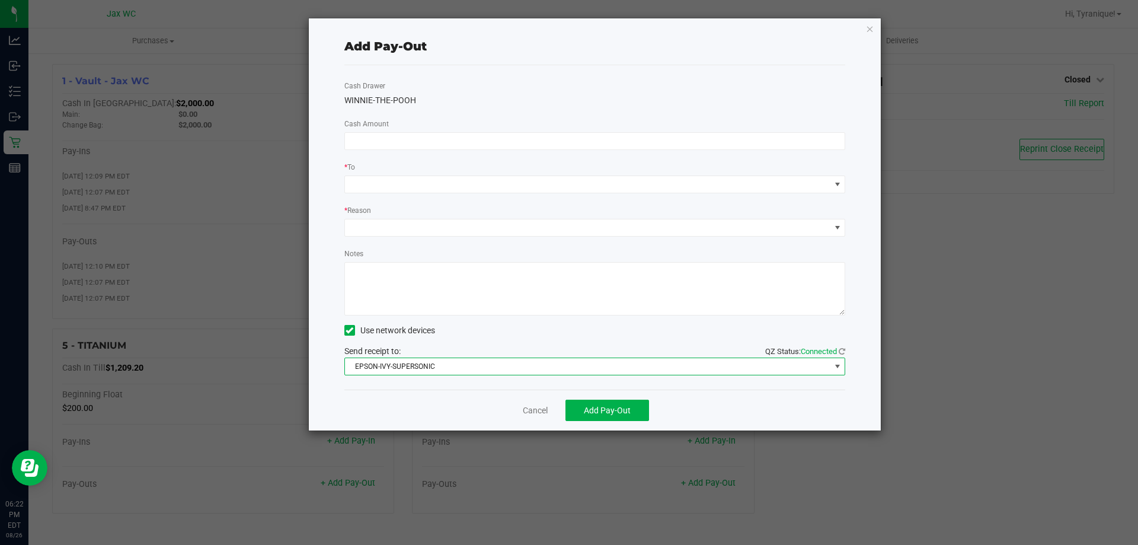
click at [426, 296] on textarea "Notes" at bounding box center [594, 288] width 501 height 53
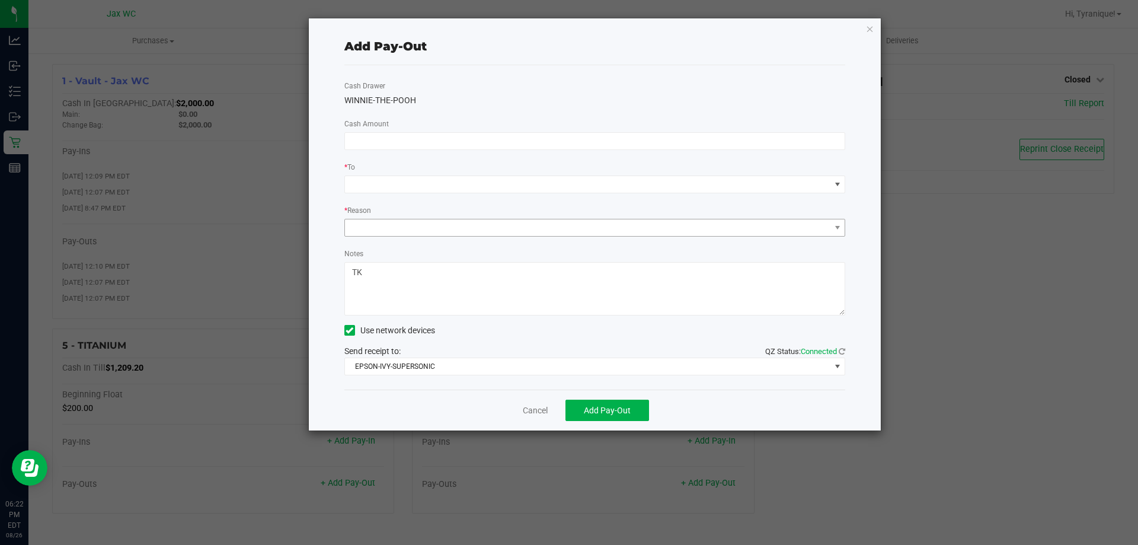
type textarea "TK"
click at [458, 229] on span at bounding box center [587, 227] width 485 height 17
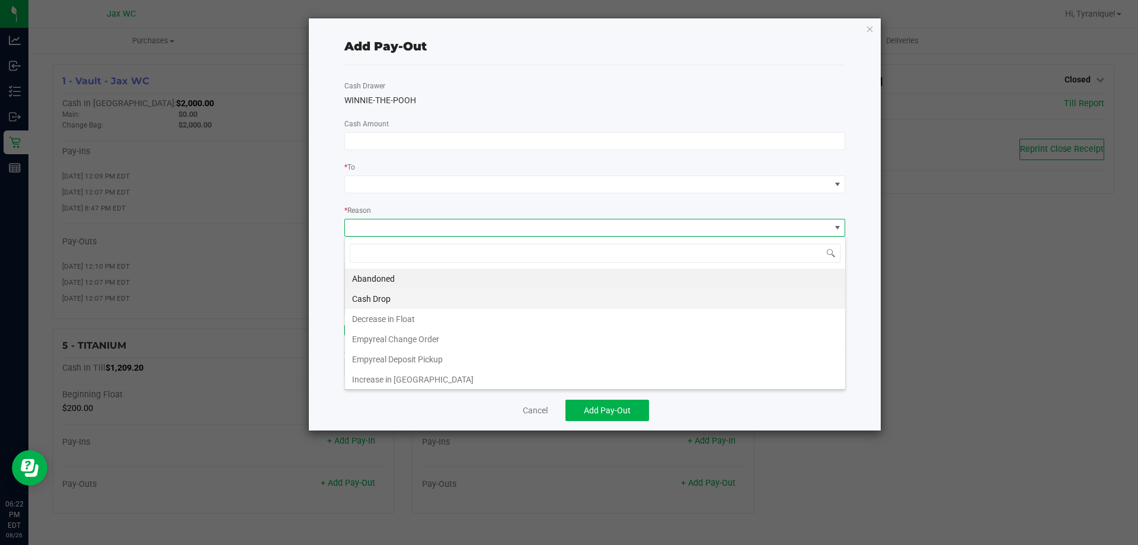
click at [394, 297] on li "Cash Drop" at bounding box center [595, 299] width 500 height 20
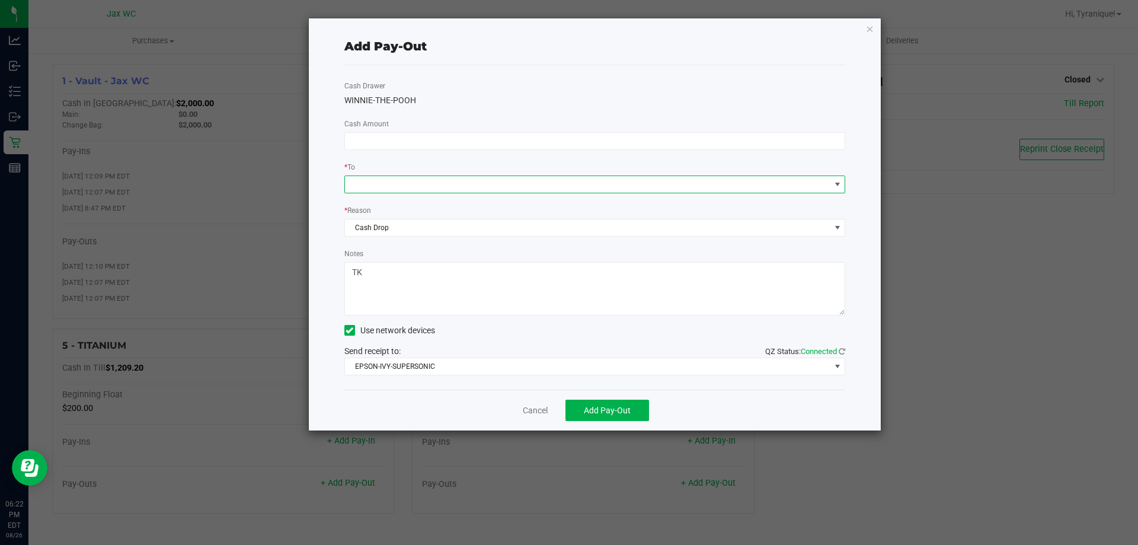
click at [382, 182] on span at bounding box center [587, 184] width 485 height 17
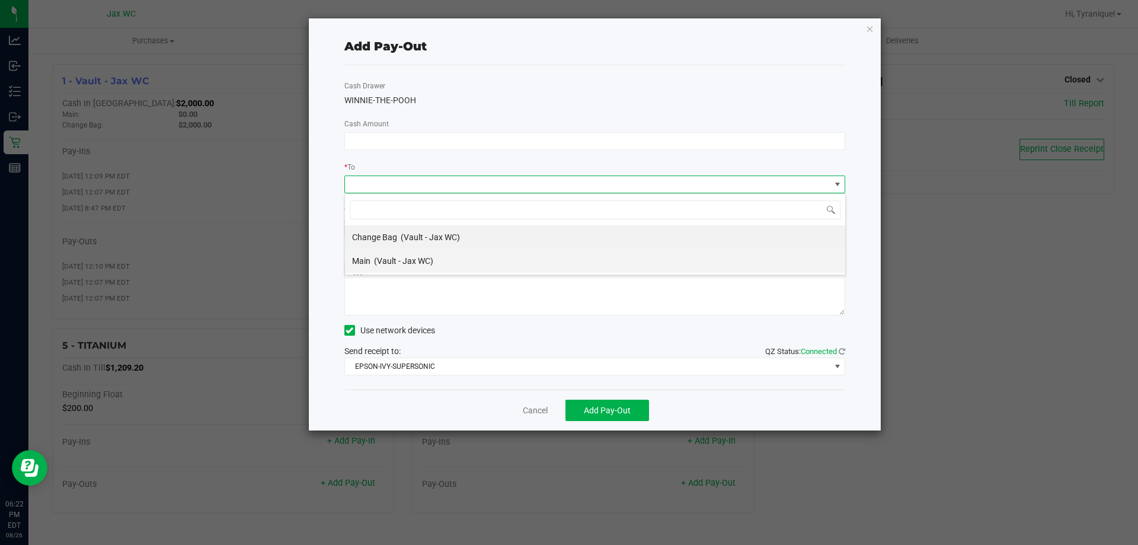
click at [382, 256] on span "(Vault - Jax WC)" at bounding box center [403, 260] width 59 height 9
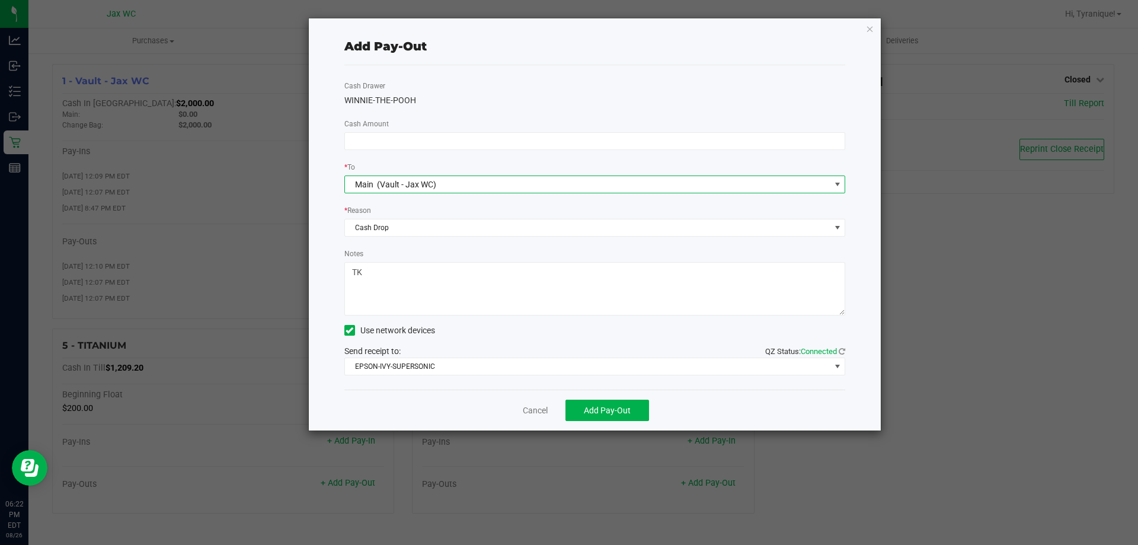
click at [407, 152] on div "Cash Drawer WINNIE-THE-POOH Cash Amount * To Main (Vault - Jax WC) * Reason Cas…" at bounding box center [594, 227] width 501 height 324
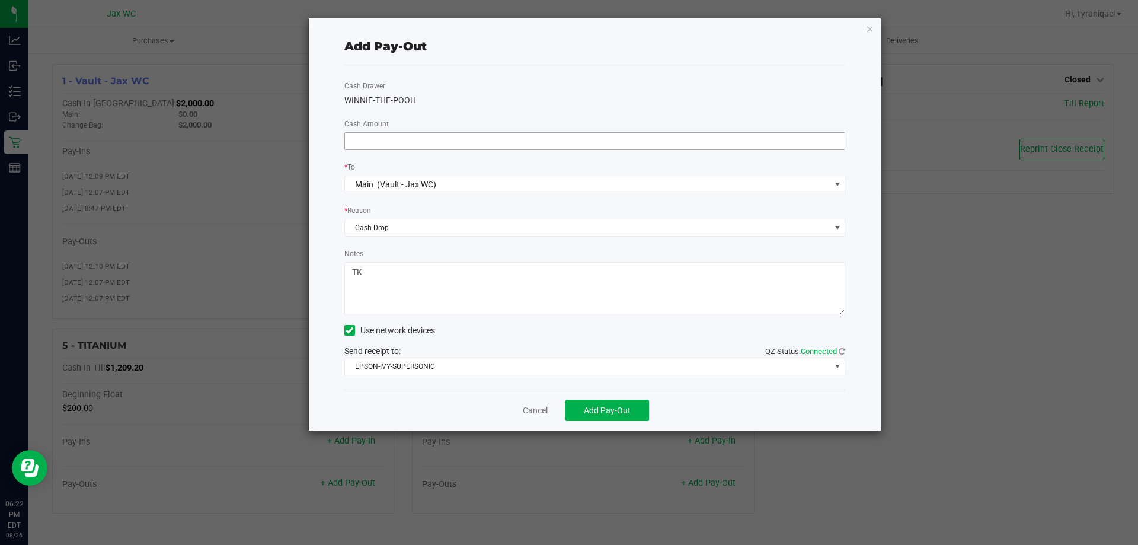
click at [408, 146] on input at bounding box center [595, 141] width 500 height 17
type input "$900.00"
click at [484, 99] on div "WINNIE-THE-POOH" at bounding box center [594, 100] width 501 height 12
click at [639, 407] on button "Add Pay-Out" at bounding box center [607, 409] width 84 height 21
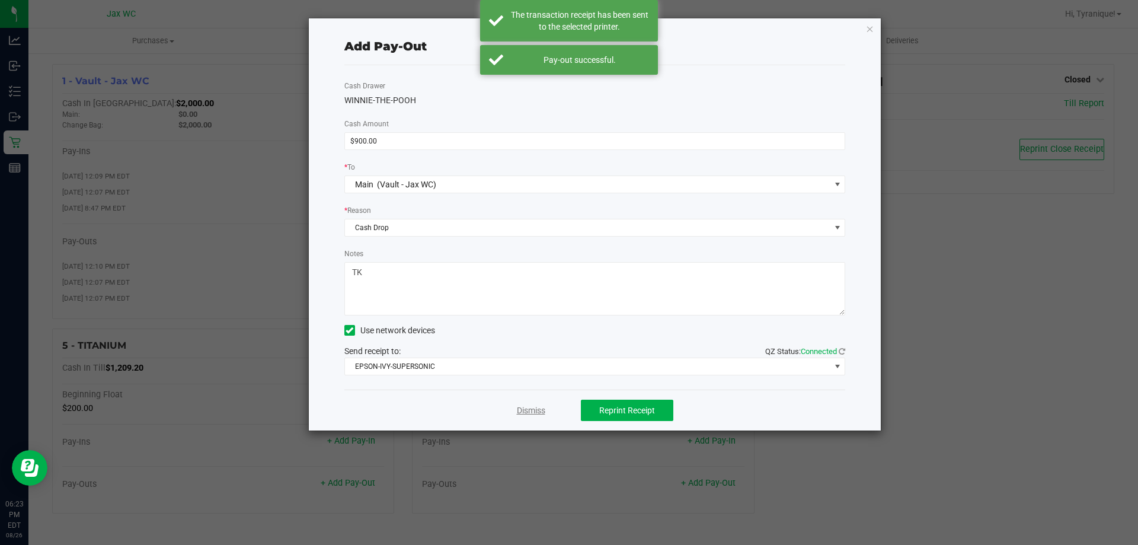
click at [522, 405] on link "Dismiss" at bounding box center [531, 410] width 28 height 12
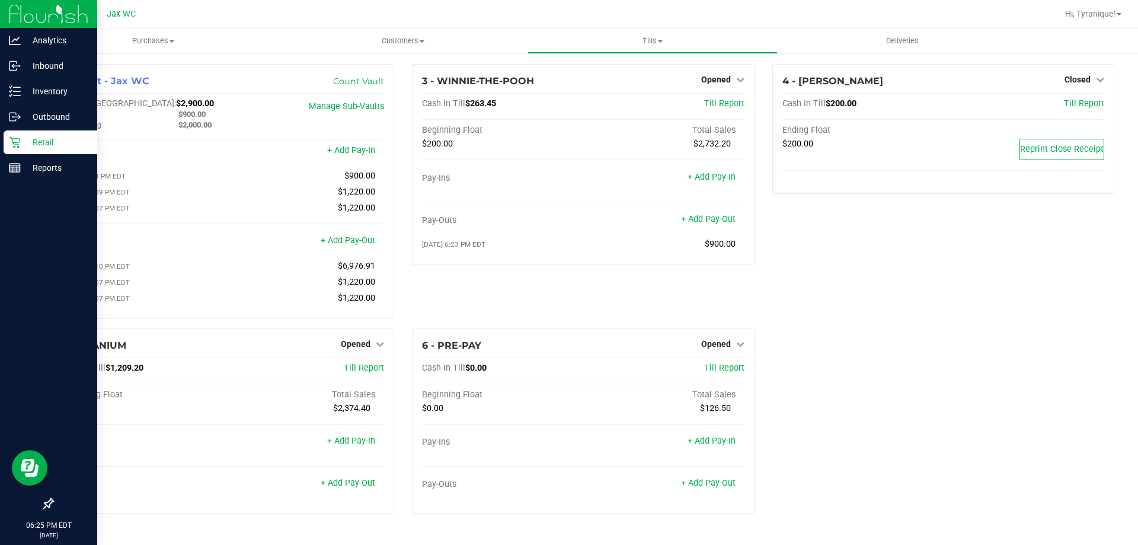
click at [26, 151] on div "Retail" at bounding box center [51, 142] width 94 height 24
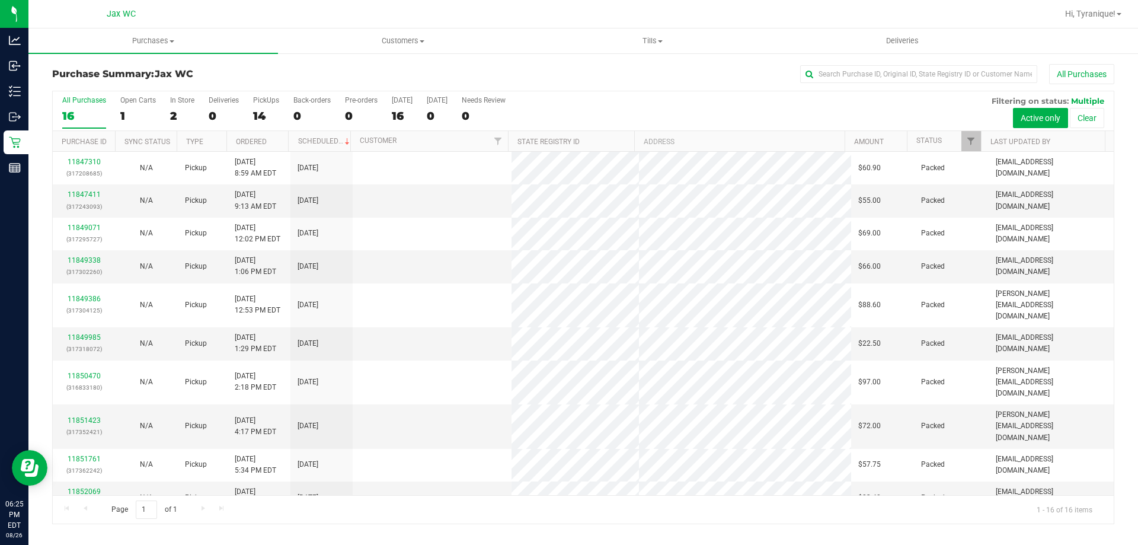
click at [182, 112] on div "2" at bounding box center [182, 116] width 24 height 14
click at [0, 0] on input "In Store 2" at bounding box center [0, 0] width 0 height 0
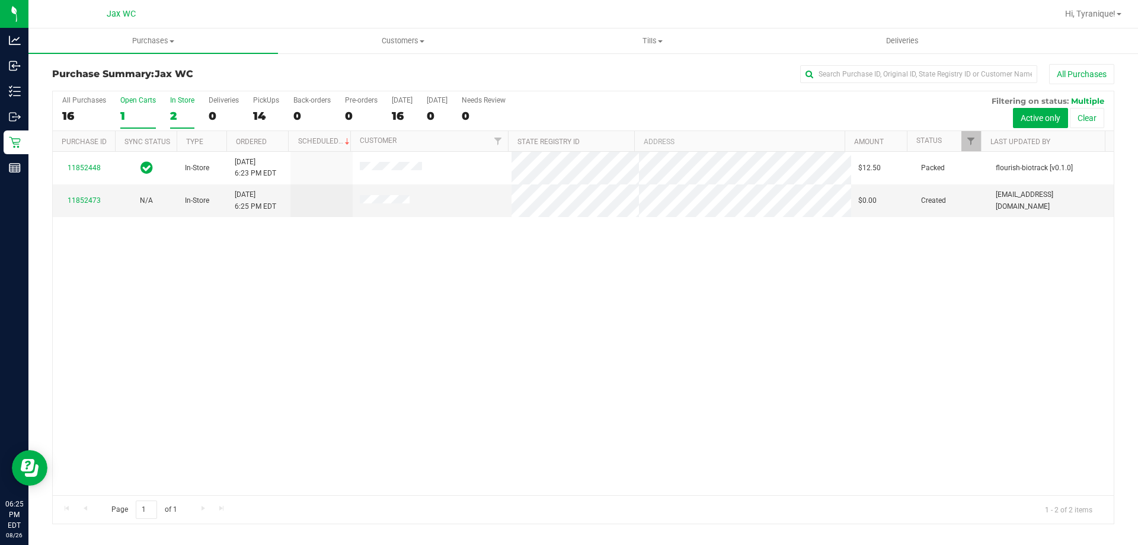
click at [145, 106] on label "Open Carts 1" at bounding box center [138, 112] width 36 height 33
click at [0, 0] on input "Open Carts 1" at bounding box center [0, 0] width 0 height 0
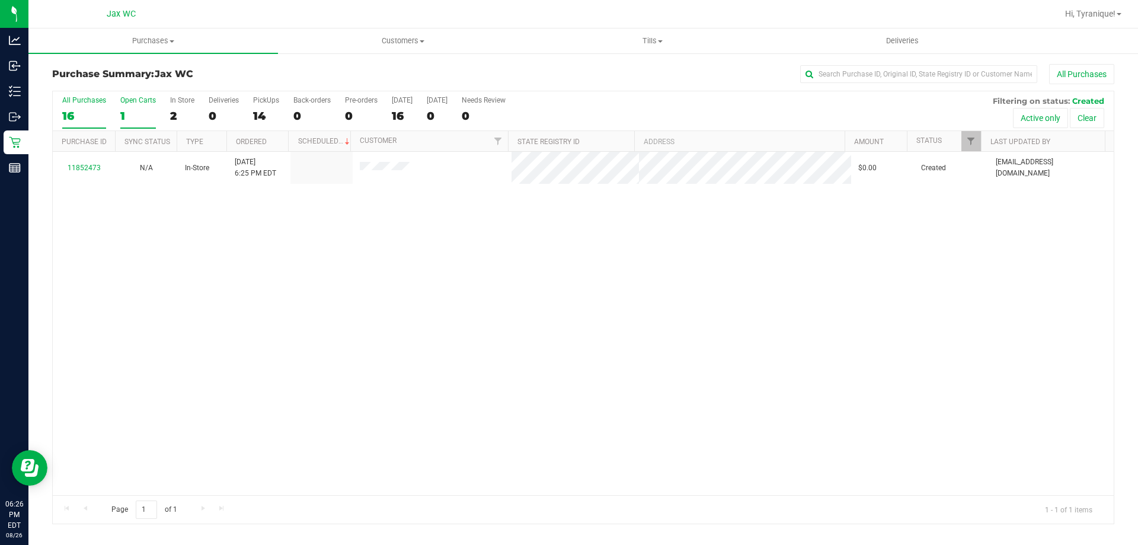
click at [104, 122] on div "16" at bounding box center [84, 116] width 44 height 14
click at [0, 0] on input "All Purchases 16" at bounding box center [0, 0] width 0 height 0
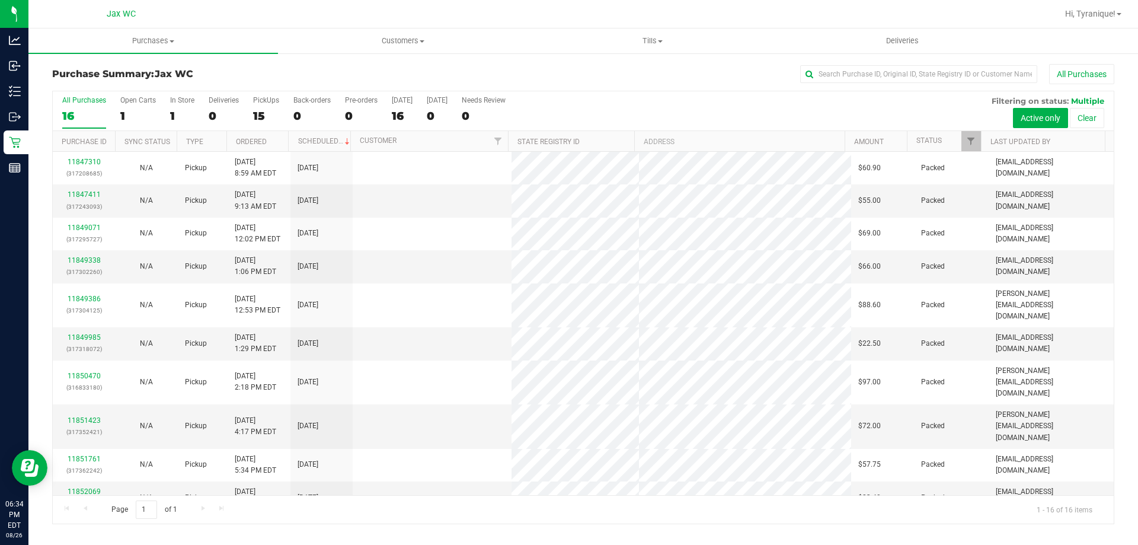
scroll to position [182, 0]
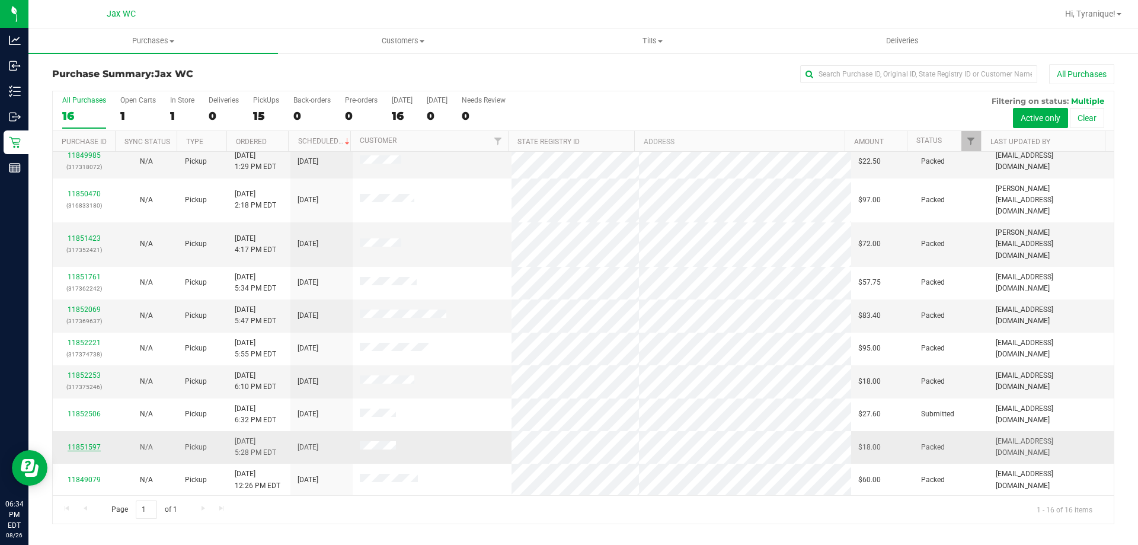
click at [92, 443] on link "11851597" at bounding box center [84, 447] width 33 height 8
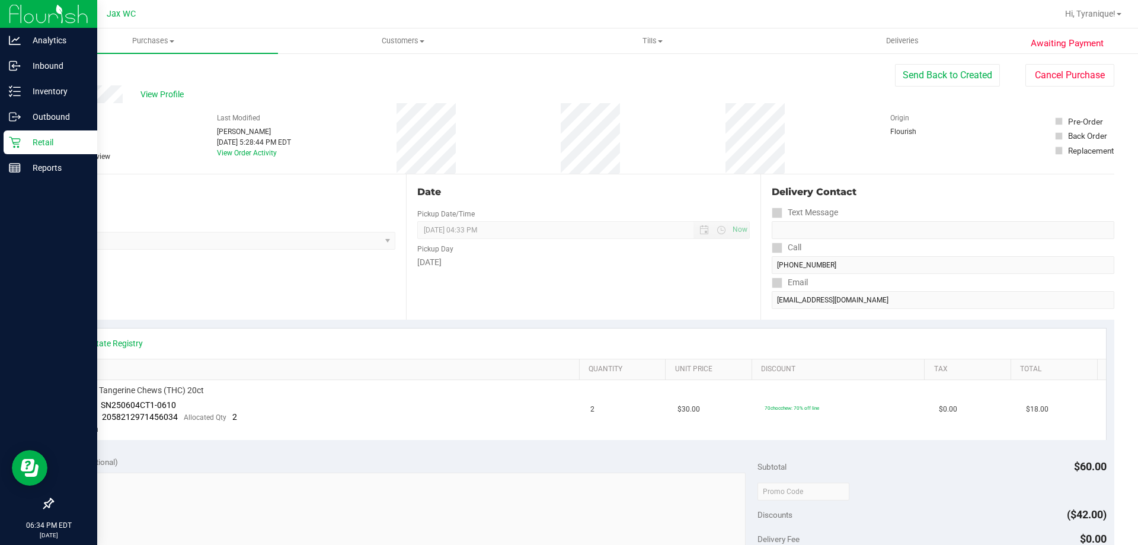
click at [16, 145] on icon at bounding box center [15, 142] width 12 height 12
